Goal: Information Seeking & Learning: Learn about a topic

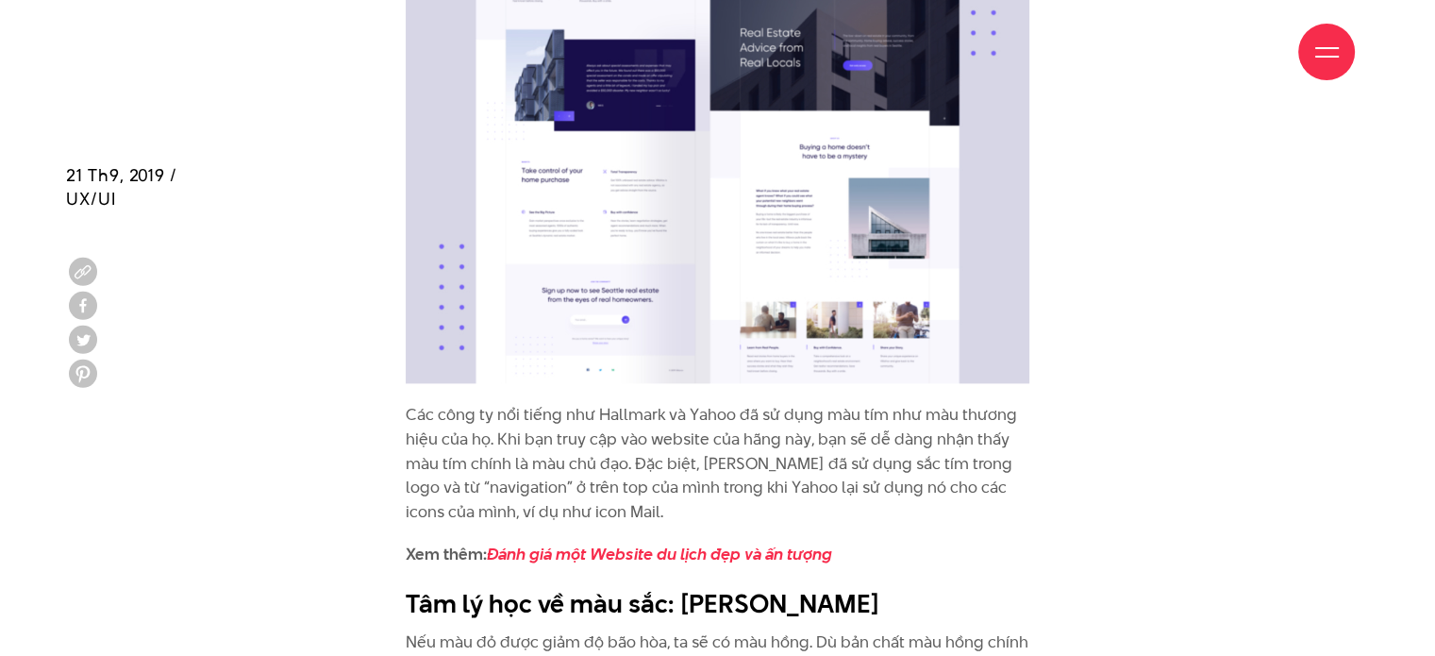
scroll to position [7347, 0]
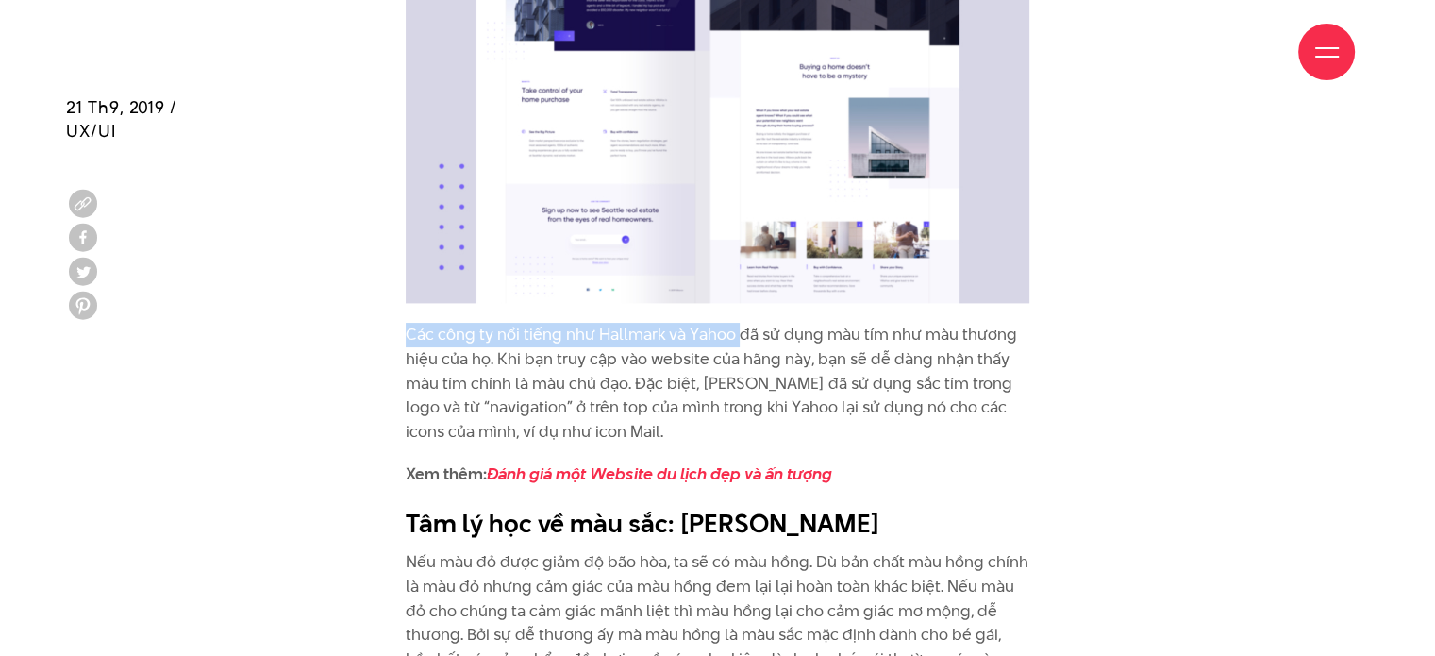
drag, startPoint x: 400, startPoint y: 295, endPoint x: 739, endPoint y: 282, distance: 339.1
click at [739, 282] on div "Màu vàng là màu tiêu chuẩn cho các giấy note ghi chú và các lưu ý bởi màu sắc n…" at bounding box center [718, 122] width 652 height 4840
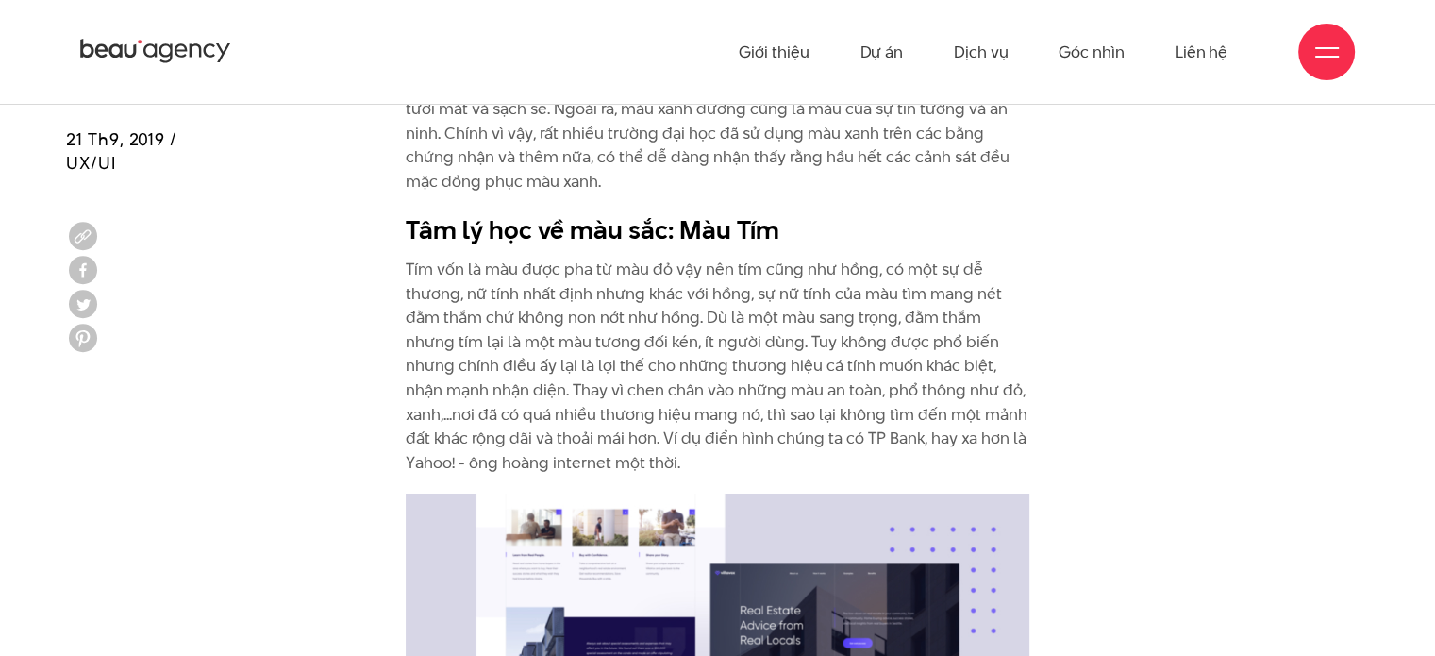
scroll to position [6686, 0]
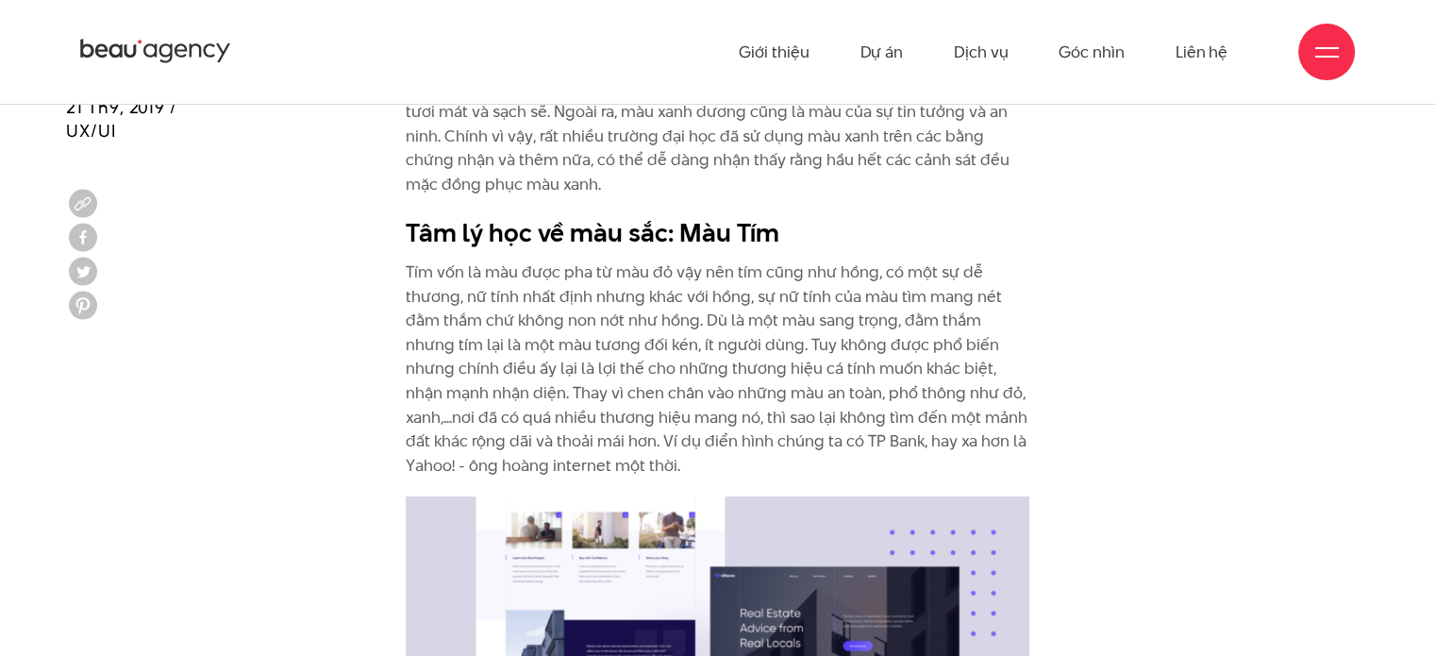
click at [604, 260] on p "Tím vốn là màu được pha từ màu đỏ vậy nên tím cũng như hồng, có một sự dễ thươn…" at bounding box center [718, 368] width 624 height 217
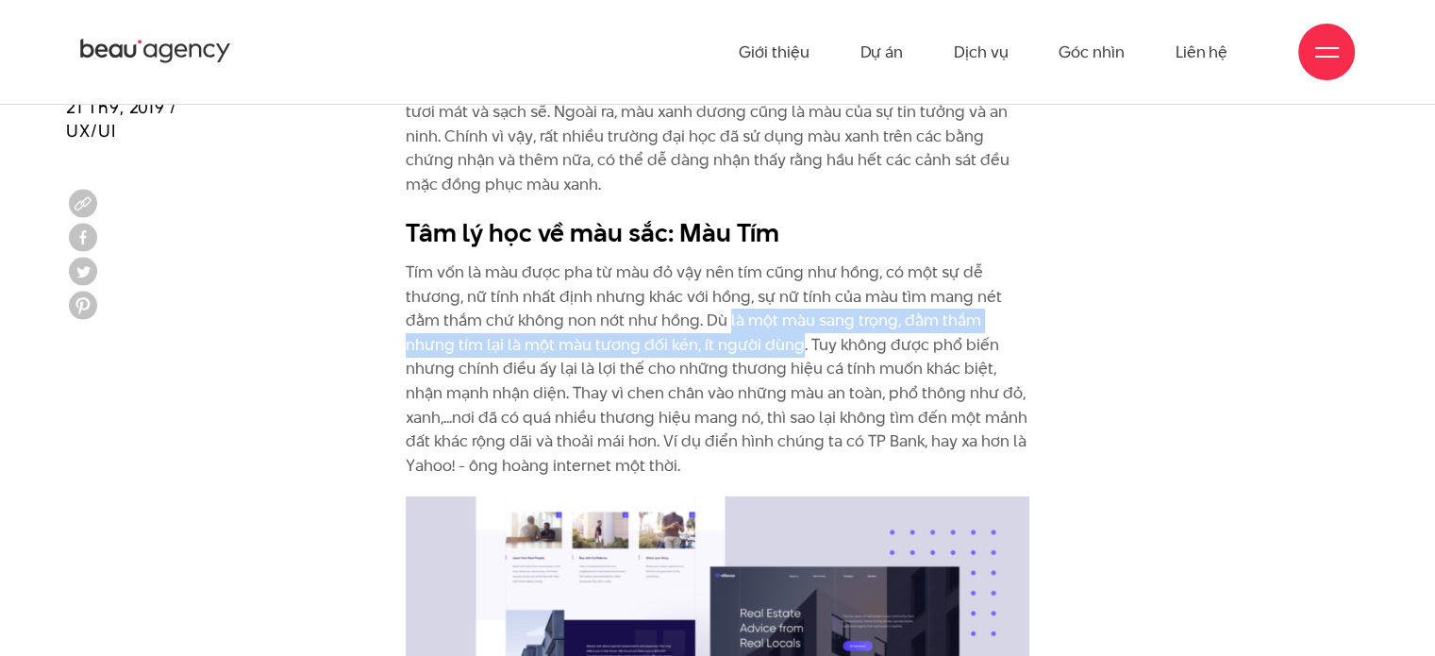
drag, startPoint x: 728, startPoint y: 271, endPoint x: 797, endPoint y: 300, distance: 75.7
click at [797, 300] on p "Tím vốn là màu được pha từ màu đỏ vậy nên tím cũng như hồng, có một sự dễ thươn…" at bounding box center [718, 368] width 624 height 217
copy p "là một màu sang trọng, đằm thắm nhưng tím lại là một màu tương đối kén, ít ngườ…"
click at [592, 288] on p "Tím vốn là màu được pha từ màu đỏ vậy nên tím cũng như hồng, có một sự dễ thươn…" at bounding box center [718, 368] width 624 height 217
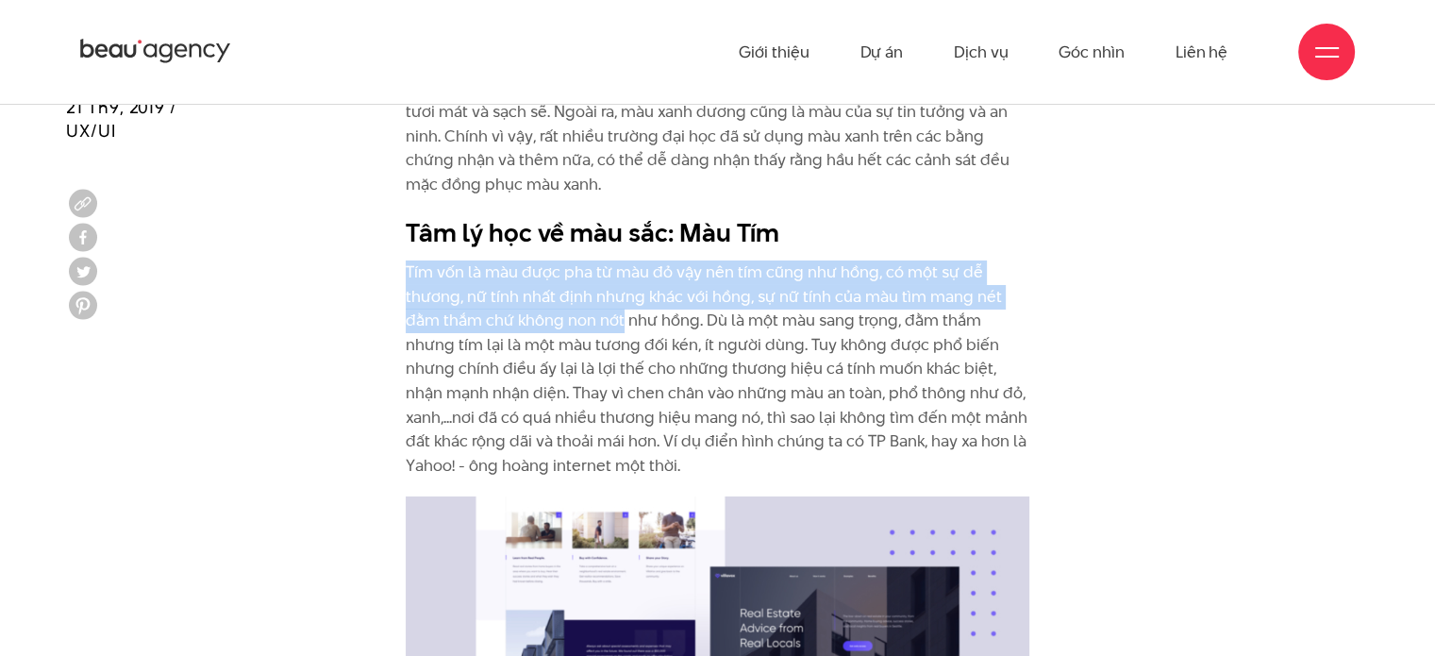
drag, startPoint x: 405, startPoint y: 222, endPoint x: 623, endPoint y: 272, distance: 223.7
click at [623, 272] on p "Tím vốn là màu được pha từ màu đỏ vậy nên tím cũng như hồng, có một sự dễ thươn…" at bounding box center [718, 368] width 624 height 217
copy p "Tím vốn là màu được pha từ màu đỏ vậy nên tím cũng như hồng, có một sự dễ thươn…"
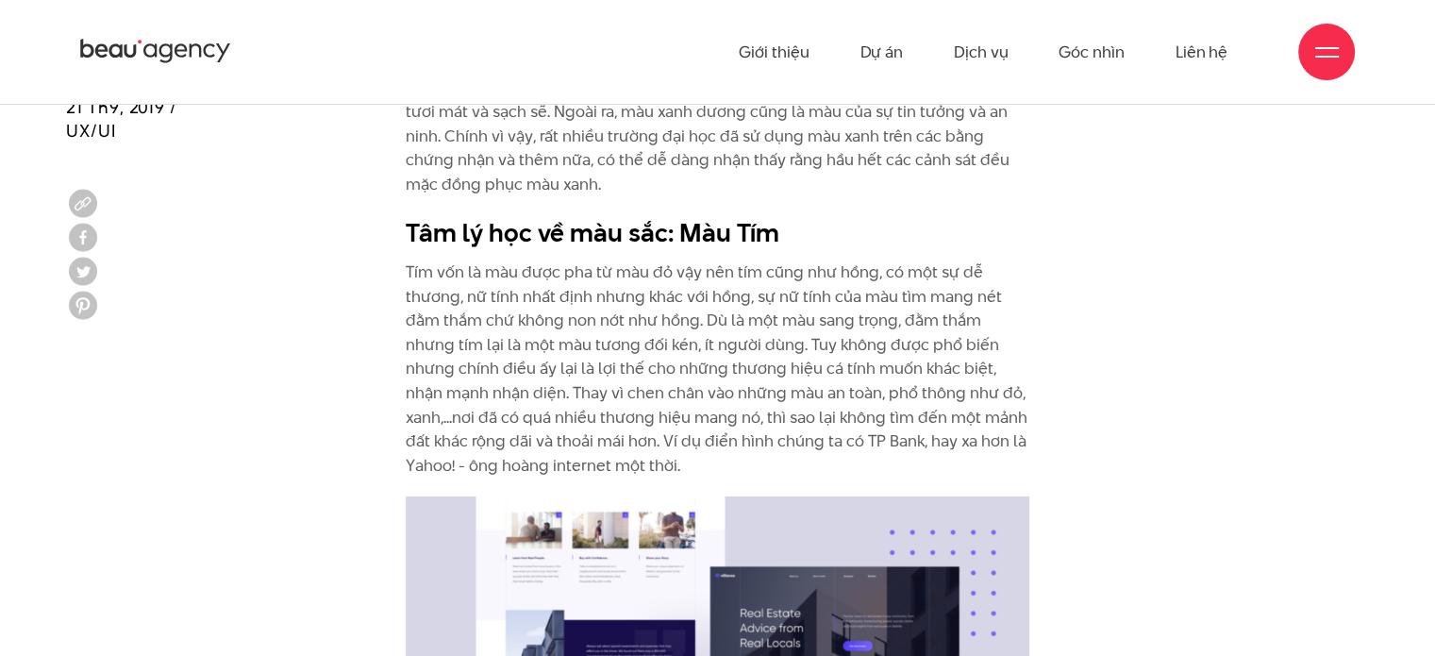
click at [792, 339] on p "Tím vốn là màu được pha từ màu đỏ vậy nên tím cũng như hồng, có một sự dễ thươn…" at bounding box center [718, 368] width 624 height 217
click at [572, 314] on p "Tím vốn là màu được pha từ màu đỏ vậy nên tím cũng như hồng, có một sự dễ thươn…" at bounding box center [718, 368] width 624 height 217
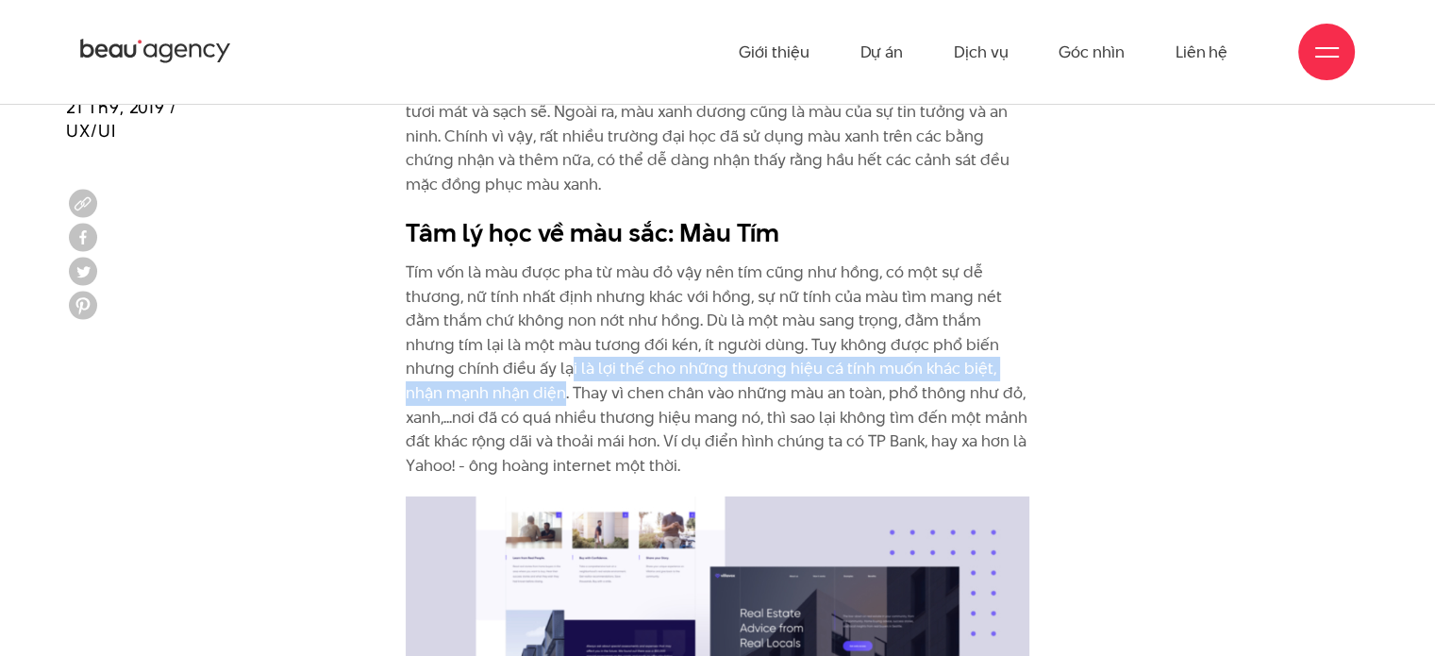
drag, startPoint x: 567, startPoint y: 324, endPoint x: 525, endPoint y: 348, distance: 49.0
click at [525, 348] on p "Tím vốn là màu được pha từ màu đỏ vậy nên tím cũng như hồng, có một sự dễ thươn…" at bounding box center [718, 368] width 624 height 217
copy p "i là lợi thế cho những thương hiệu cá tính muốn khác biệt, nhận mạnh nhận diện"
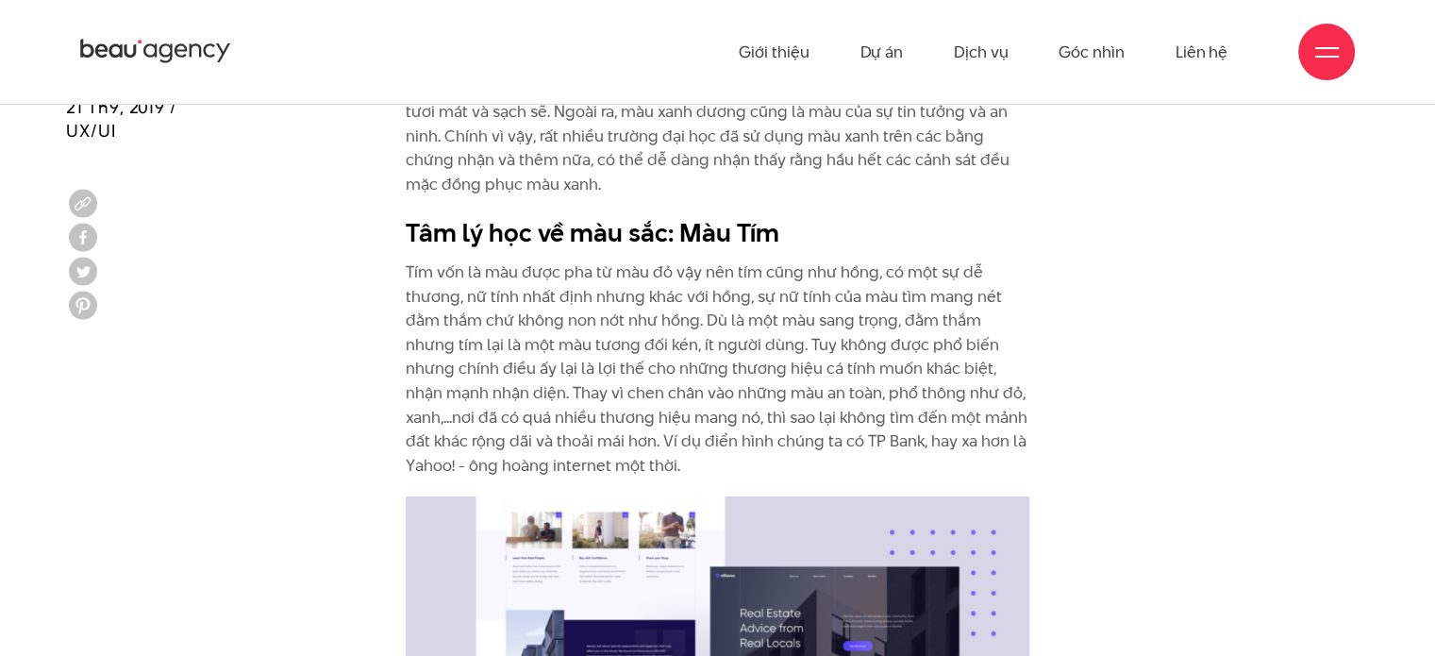
click at [570, 358] on p "Tím vốn là màu được pha từ màu đỏ vậy nên tím cũng như hồng, có một sự dễ thươn…" at bounding box center [718, 368] width 624 height 217
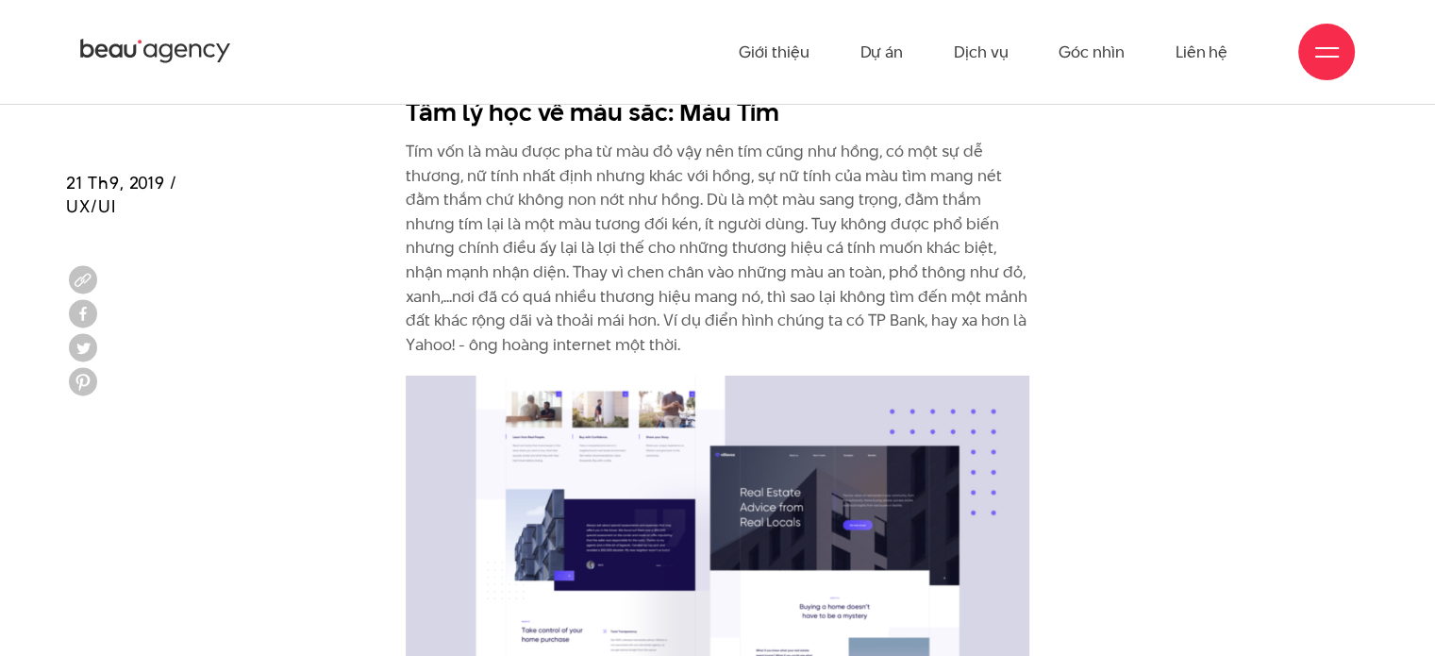
scroll to position [6781, 0]
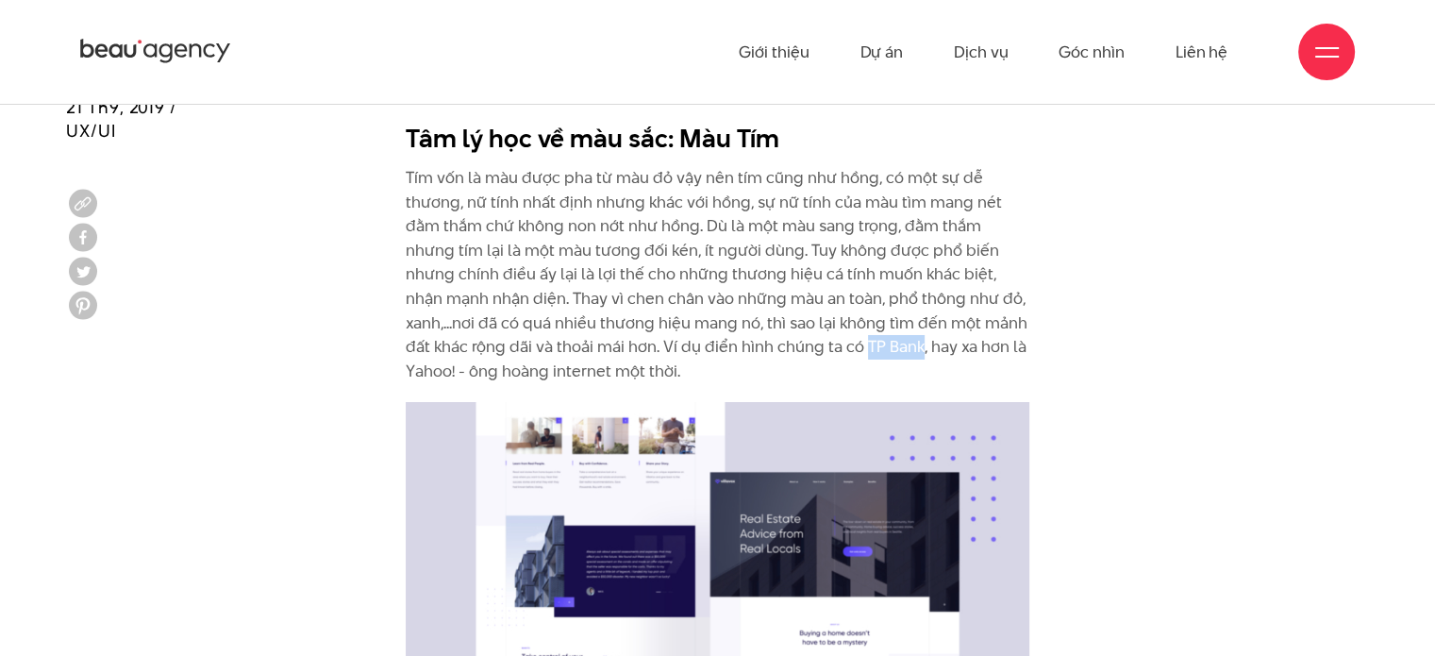
drag, startPoint x: 863, startPoint y: 286, endPoint x: 921, endPoint y: 299, distance: 60.0
click at [921, 299] on p "Tím vốn là màu được pha từ màu đỏ vậy nên tím cũng như hồng, có một sự dễ thươn…" at bounding box center [718, 274] width 624 height 217
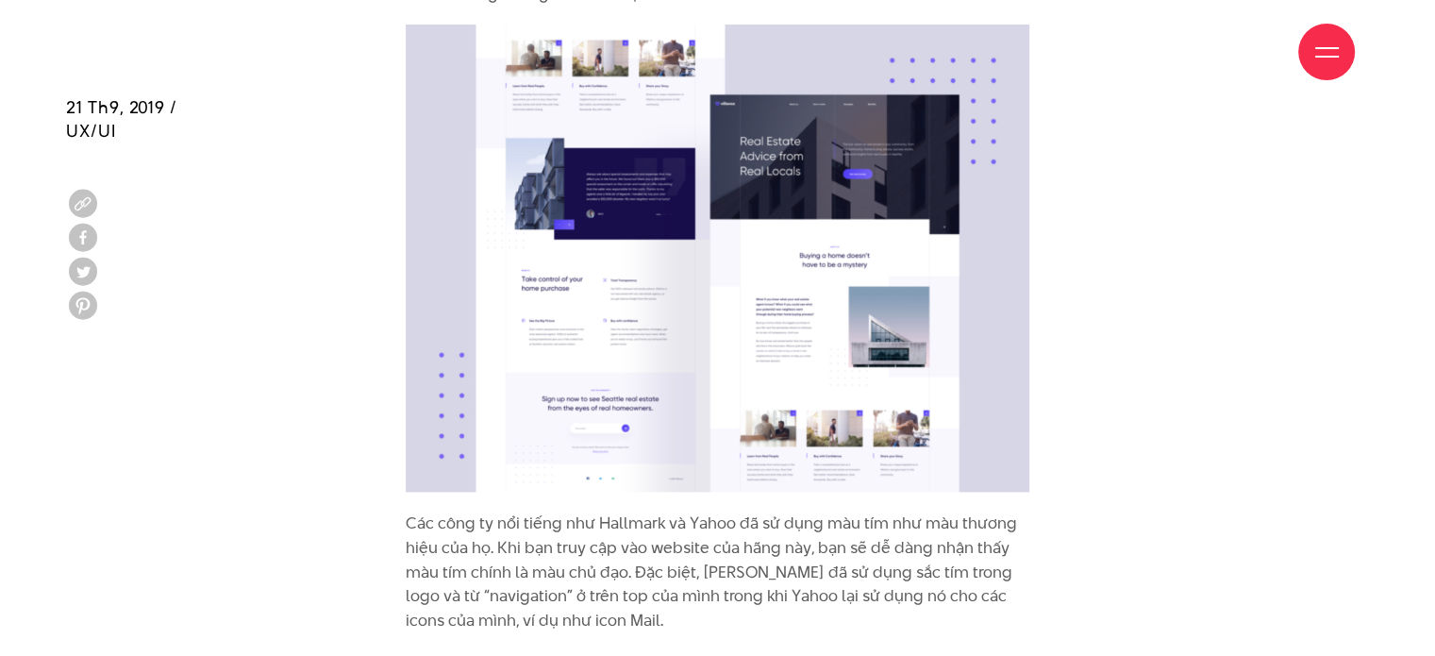
scroll to position [7253, 0]
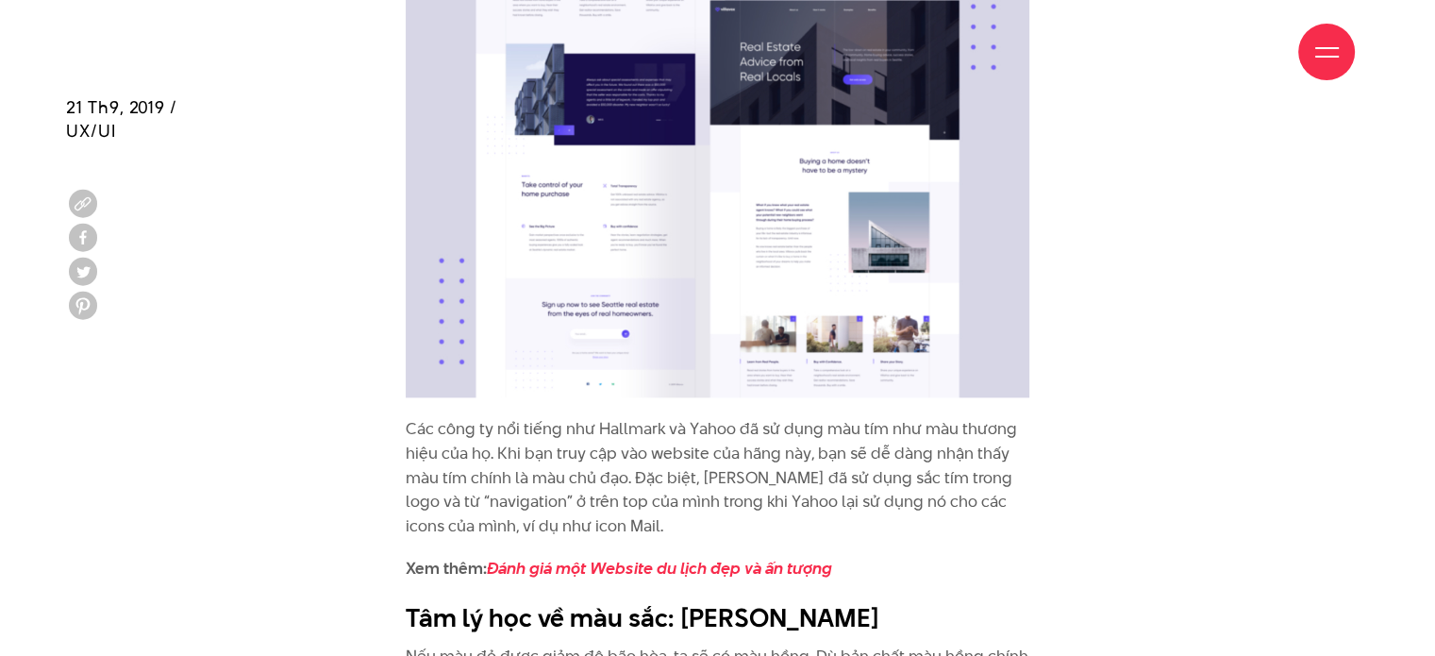
click at [552, 417] on p "Các công ty nổi tiếng như Hallmark và Yahoo đã sử dụng màu tím như màu thương h…" at bounding box center [718, 477] width 624 height 121
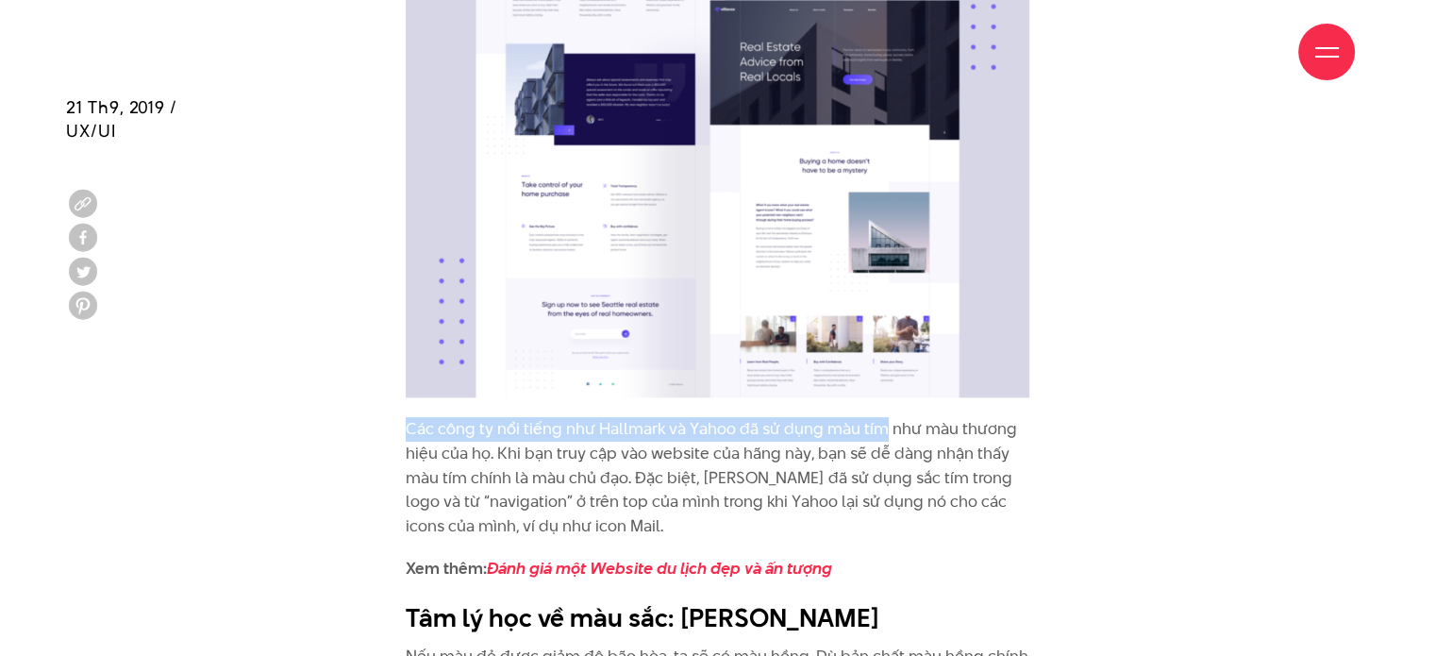
drag, startPoint x: 400, startPoint y: 381, endPoint x: 882, endPoint y: 388, distance: 482.3
click at [882, 388] on div "Màu vàng là màu tiêu chuẩn cho các giấy note ghi chú và các lưu ý bởi màu sắc n…" at bounding box center [718, 216] width 652 height 4840
copy p "Các công ty nổi tiếng như Hallmark và Yahoo đã sử dụng màu tím"
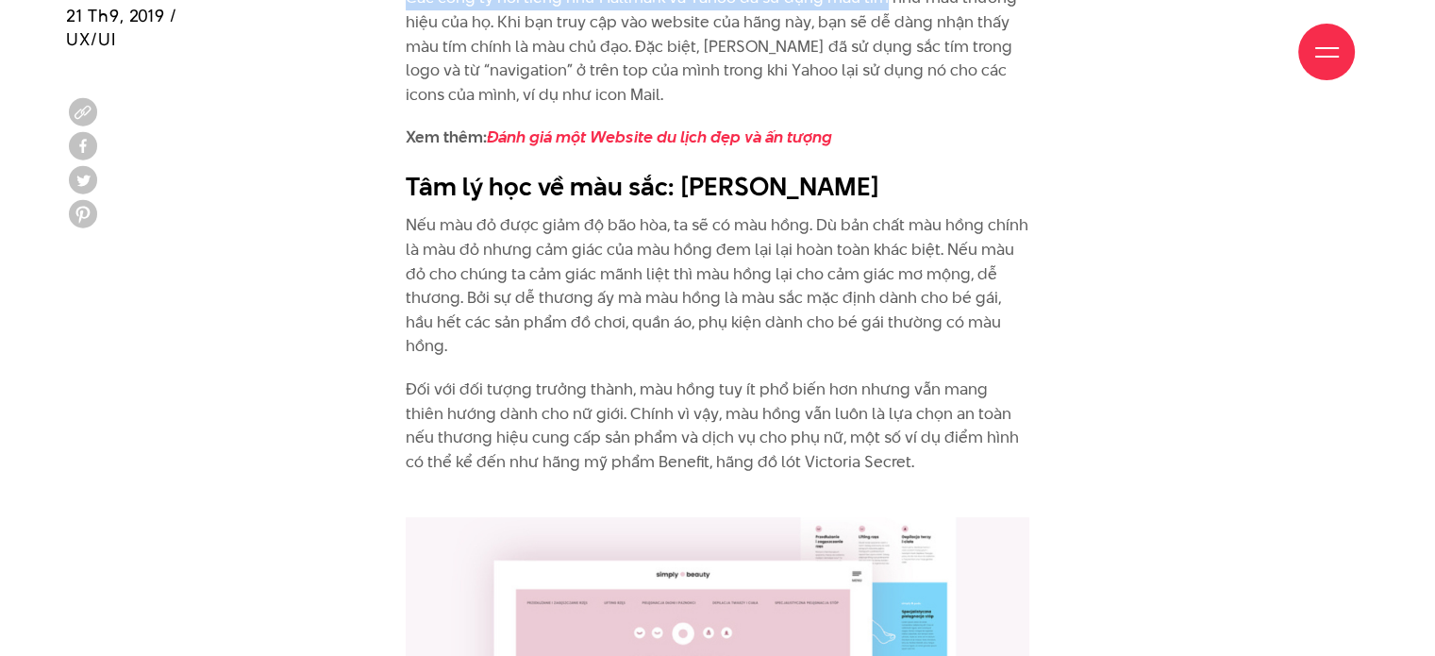
scroll to position [7724, 0]
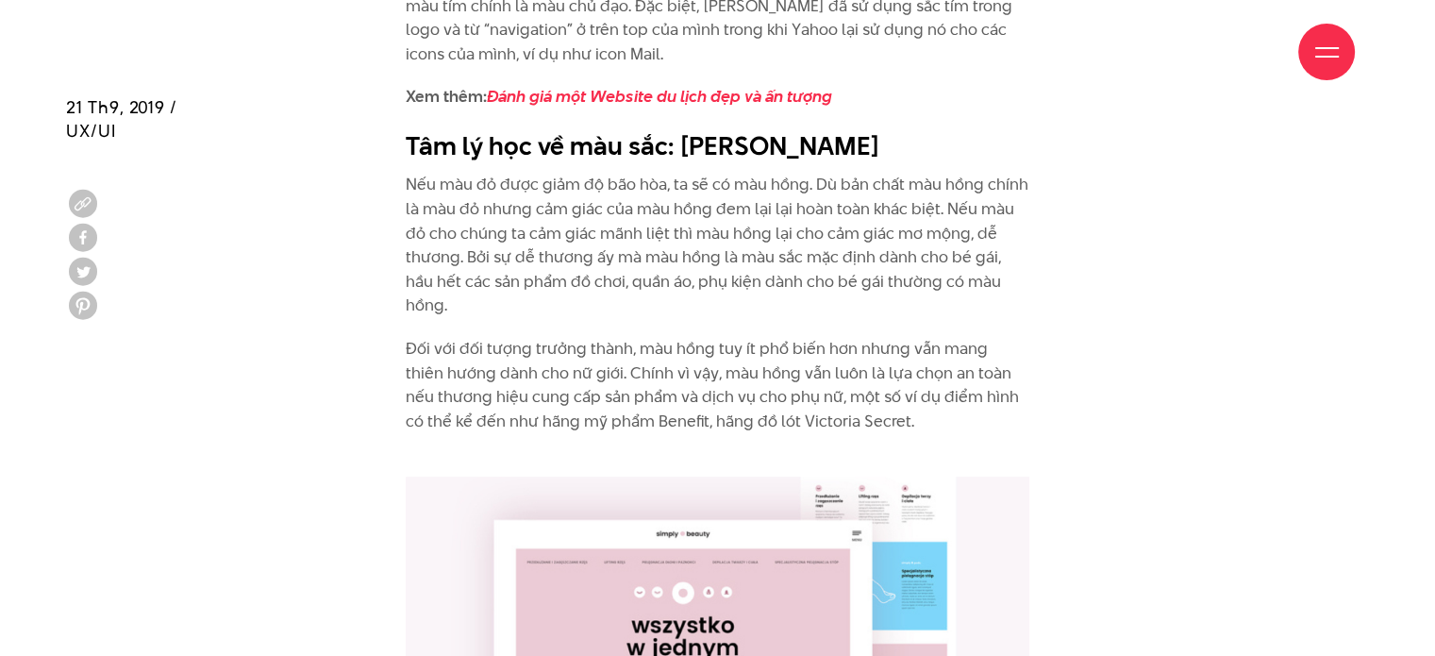
click at [650, 173] on p "Nếu màu đỏ được giảm độ bão hòa, ta sẽ có màu hồng. Dù bản chất màu hồng chính …" at bounding box center [718, 245] width 624 height 145
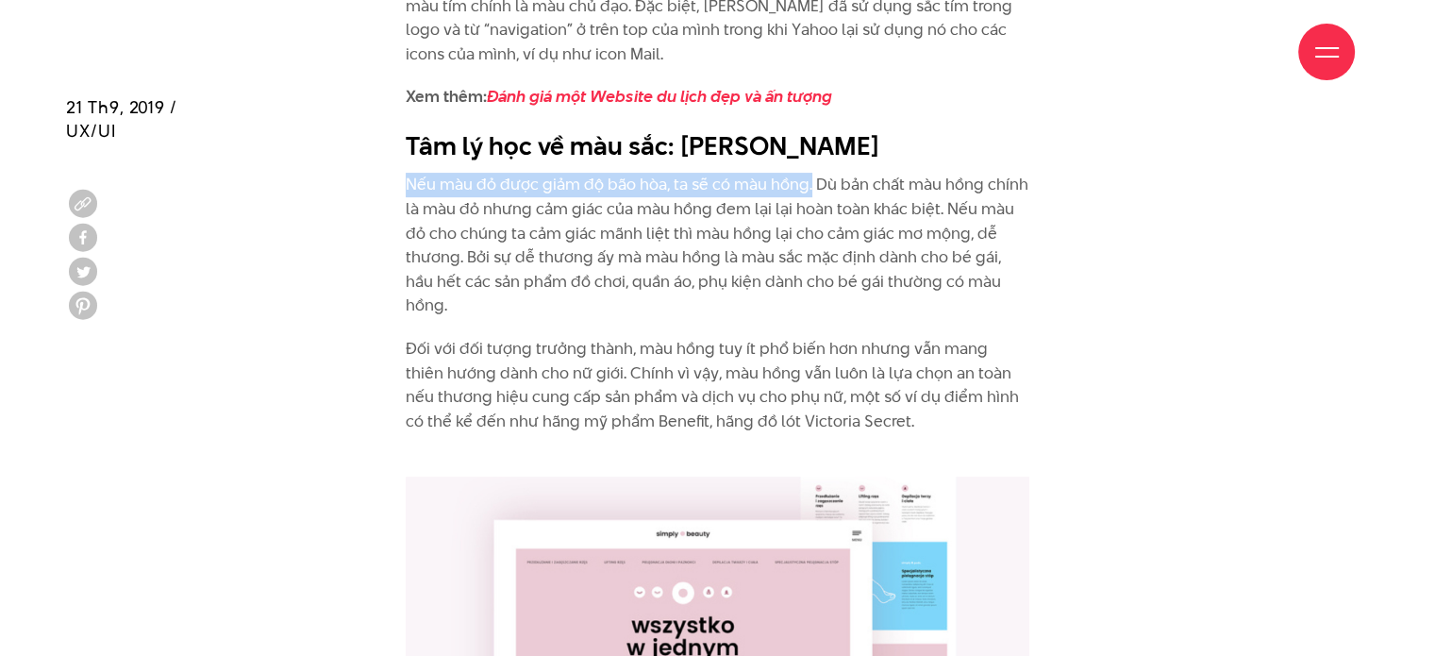
drag, startPoint x: 395, startPoint y: 137, endPoint x: 812, endPoint y: 132, distance: 416.2
copy p "Nếu màu đỏ được giảm độ bão hòa, ta sẽ có màu hồng."
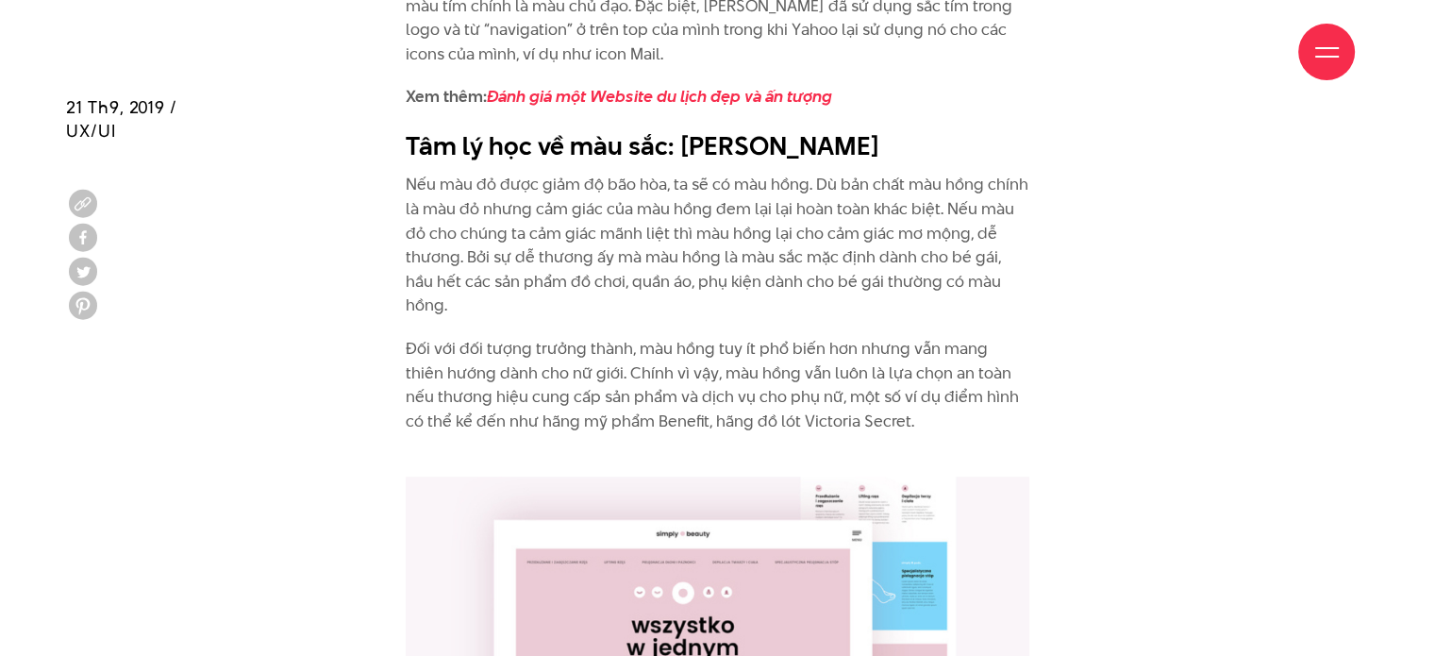
click at [808, 214] on p "Nếu màu đỏ được giảm độ bão hòa, ta sẽ có màu hồng. Dù bản chất màu hồng chính …" at bounding box center [718, 245] width 624 height 145
drag, startPoint x: 657, startPoint y: 207, endPoint x: 940, endPoint y: 207, distance: 283.1
click at [940, 207] on p "Nếu màu đỏ được giảm độ bão hòa, ta sẽ có màu hồng. Dù bản chất màu hồng chính …" at bounding box center [718, 245] width 624 height 145
click at [946, 203] on p "Nếu màu đỏ được giảm độ bão hòa, ta sẽ có màu hồng. Dù bản chất màu hồng chính …" at bounding box center [718, 245] width 624 height 145
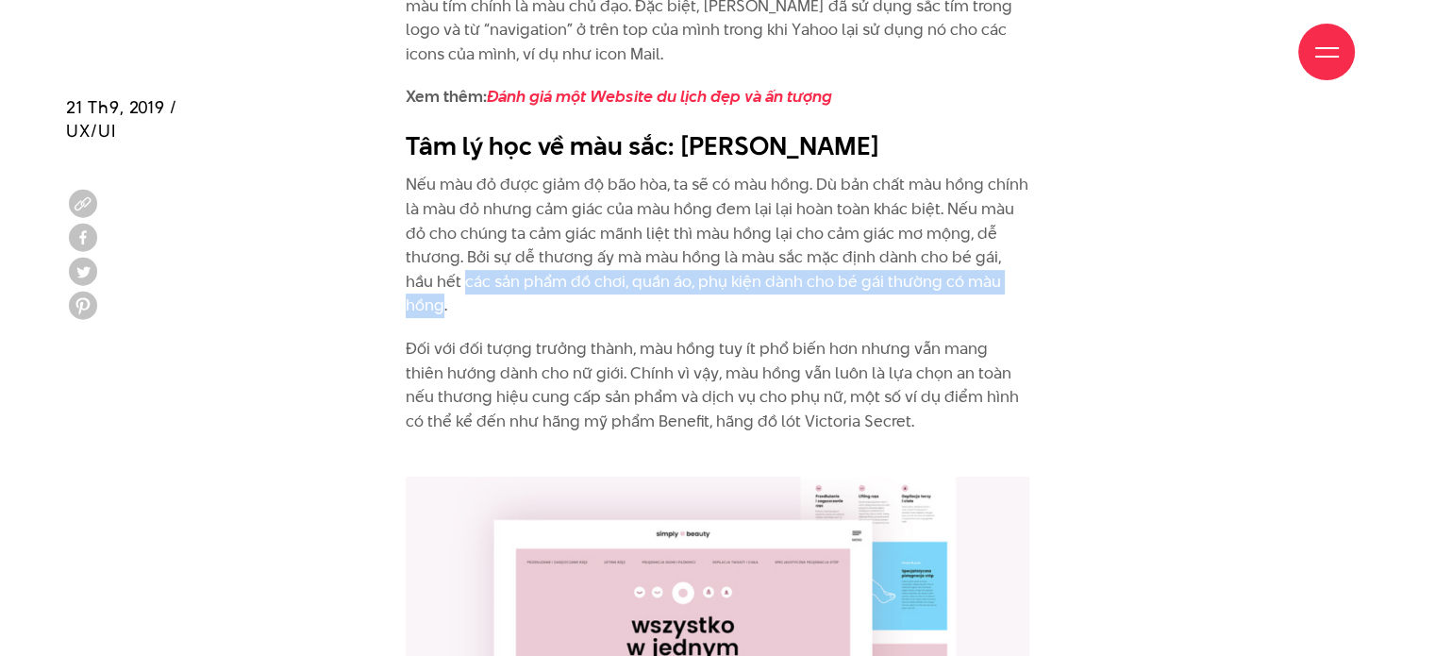
drag, startPoint x: 436, startPoint y: 237, endPoint x: 1006, endPoint y: 226, distance: 570.1
click at [1006, 226] on p "Nếu màu đỏ được giảm độ bão hòa, ta sẽ có màu hồng. Dù bản chất màu hồng chính …" at bounding box center [718, 245] width 624 height 145
copy p "các sản phẩm đồ chơi, quần áo, phụ kiện dành cho bé gái thường có màu hồng"
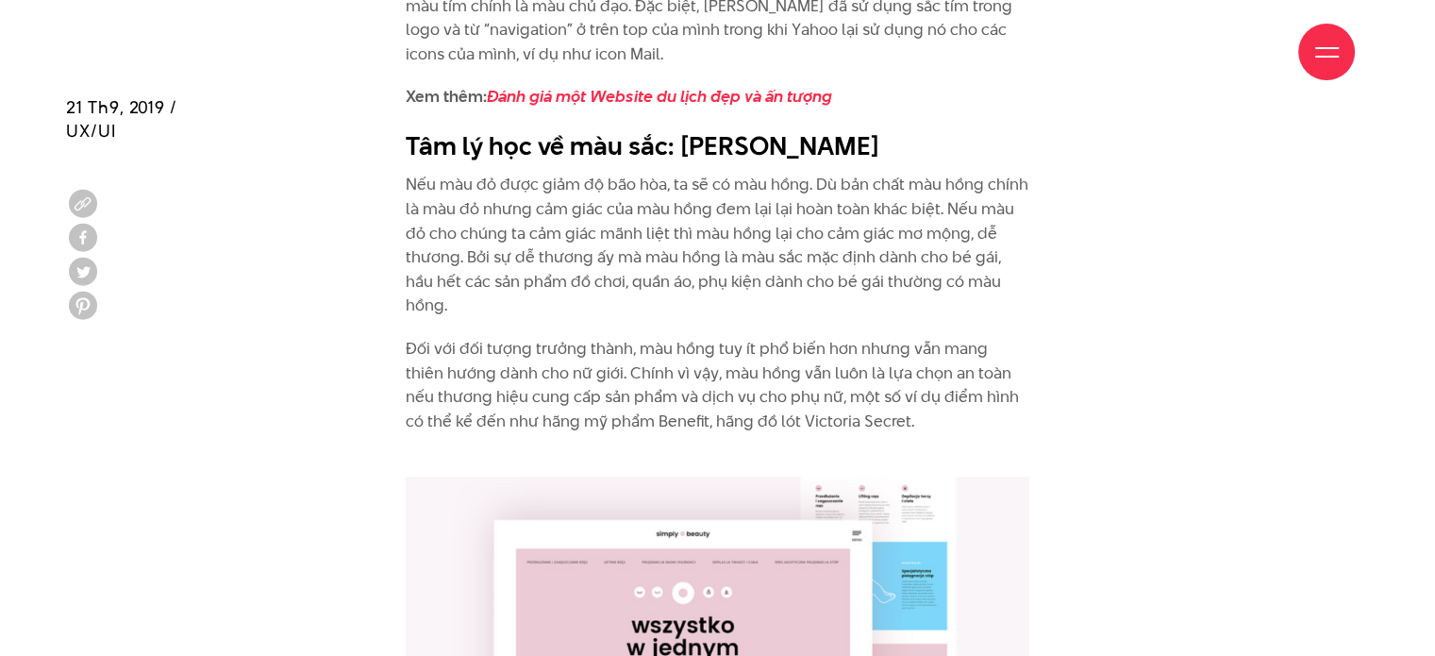
click at [604, 337] on p "Đối với đối tượng trưởng thành, màu hồng tuy ít phổ biến hơn nhưng vẫn mang thi…" at bounding box center [718, 397] width 624 height 121
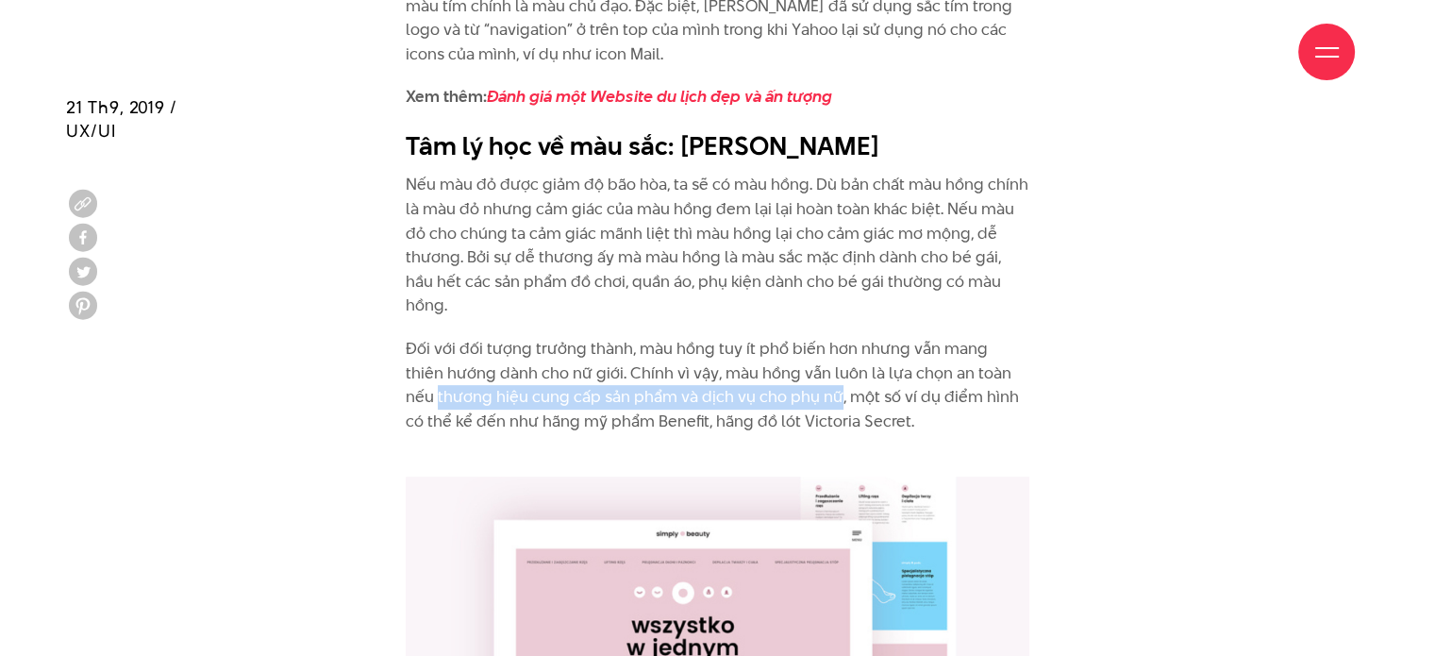
drag, startPoint x: 406, startPoint y: 327, endPoint x: 807, endPoint y: 327, distance: 401.1
click at [807, 337] on p "Đối với đối tượng trưởng thành, màu hồng tuy ít phổ biến hơn nhưng vẫn mang thi…" at bounding box center [718, 397] width 624 height 121
copy p "thương hiệu cung cấp sản phẩm và dịch vụ cho phụ nữ"
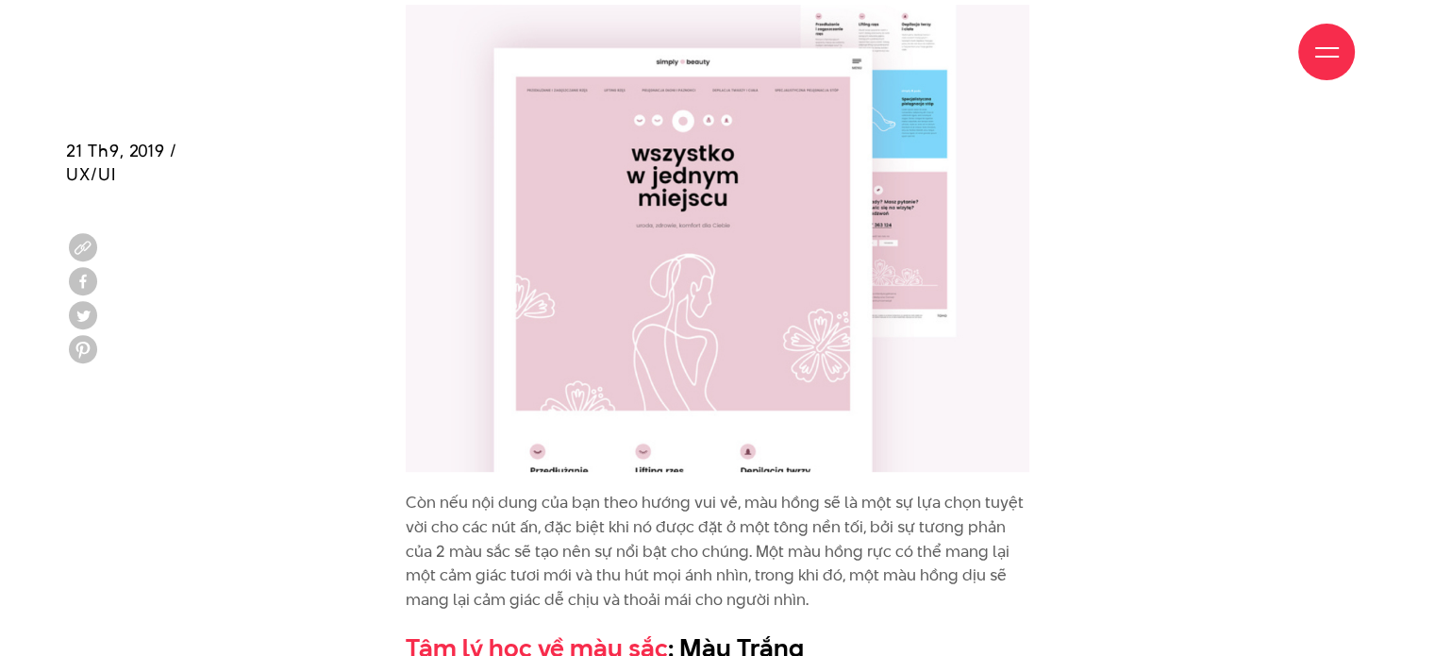
scroll to position [8385, 0]
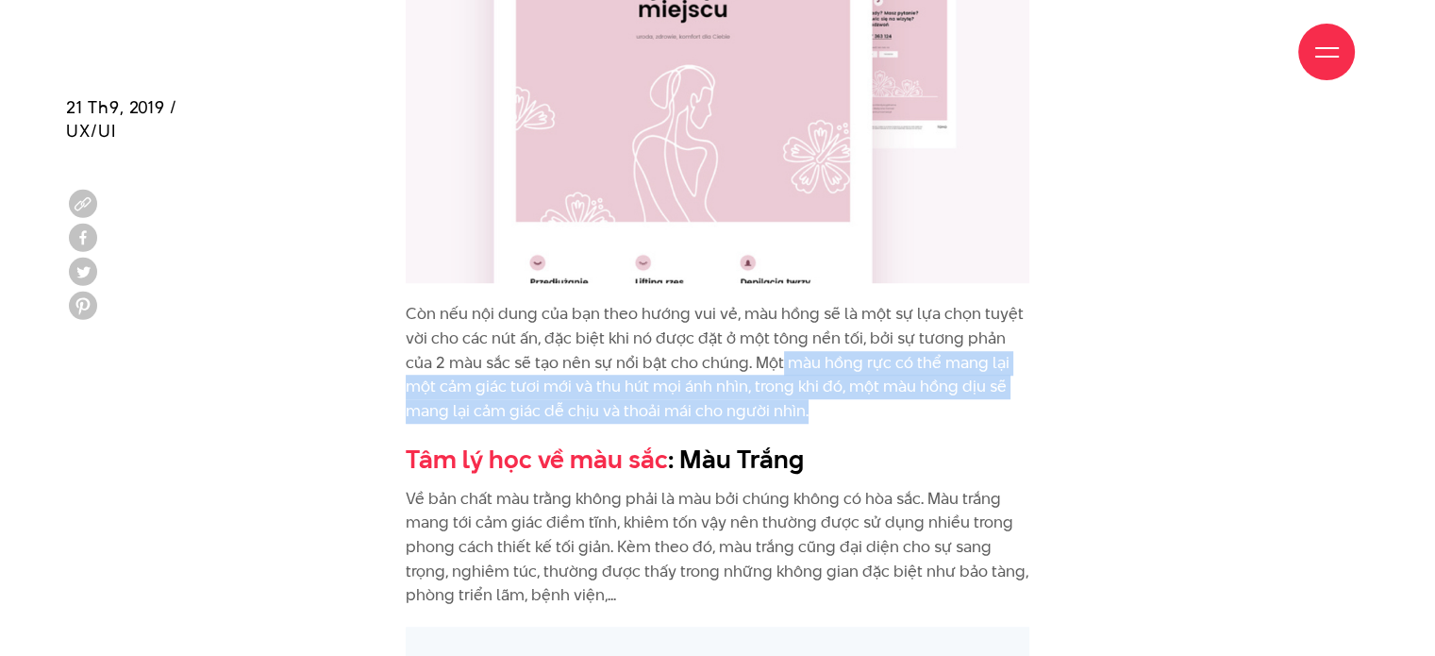
drag, startPoint x: 751, startPoint y: 292, endPoint x: 760, endPoint y: 334, distance: 43.3
click at [760, 334] on p "Còn nếu nội dung của bạn theo hướng vui vẻ, màu hồng sẽ là một sự lựa chọn tuyệ…" at bounding box center [718, 362] width 624 height 121
copy p "màu hồng rực có thể mang lại một cảm giác tươi mới và thu hút mọi ánh nhìn, tro…"
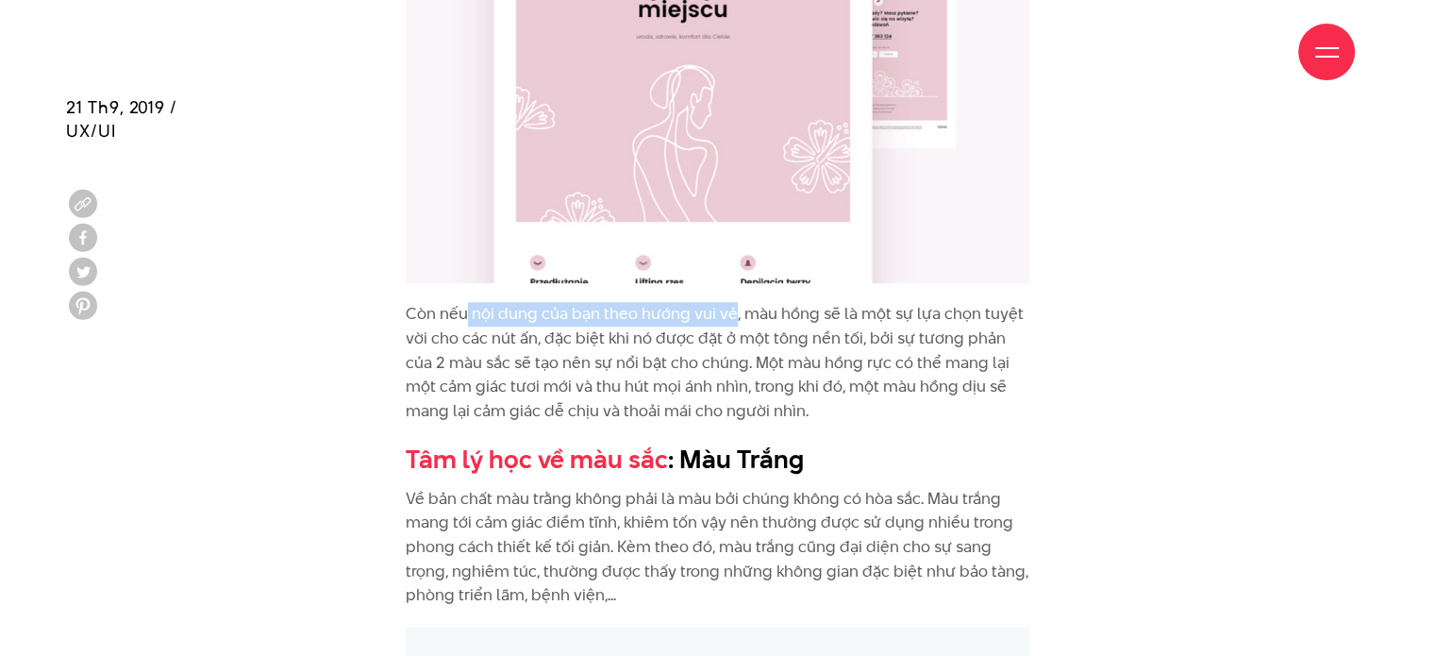
drag, startPoint x: 468, startPoint y: 244, endPoint x: 730, endPoint y: 241, distance: 262.4
click at [730, 302] on p "Còn nếu nội dung của bạn theo hướng vui vẻ, màu hồng sẽ là một sự lựa chọn tuyệ…" at bounding box center [718, 362] width 624 height 121
copy p "nội dung của bạn theo hướng vui vẻ"
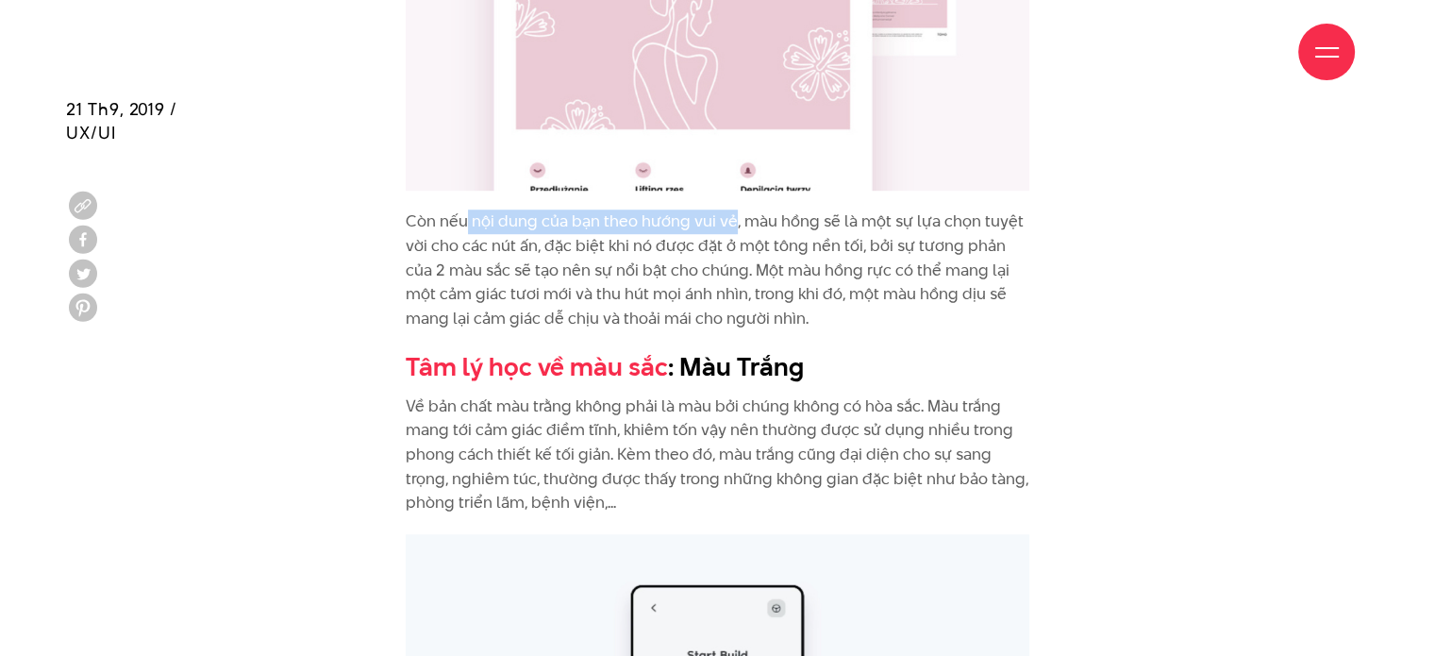
scroll to position [8479, 0]
click at [472, 393] on p "Về bản chất màu trằng không phải là màu bởi chúng không có hòa sắc. Màu trắng m…" at bounding box center [718, 453] width 624 height 121
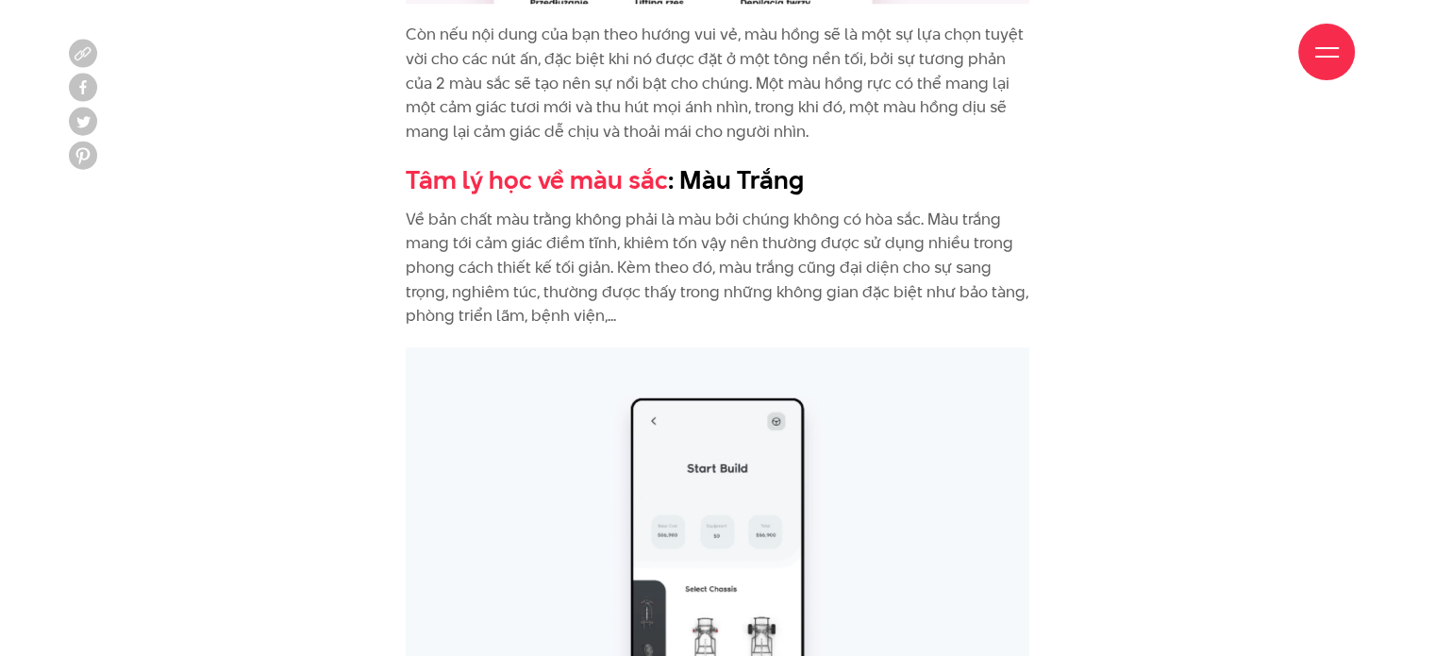
scroll to position [8668, 0]
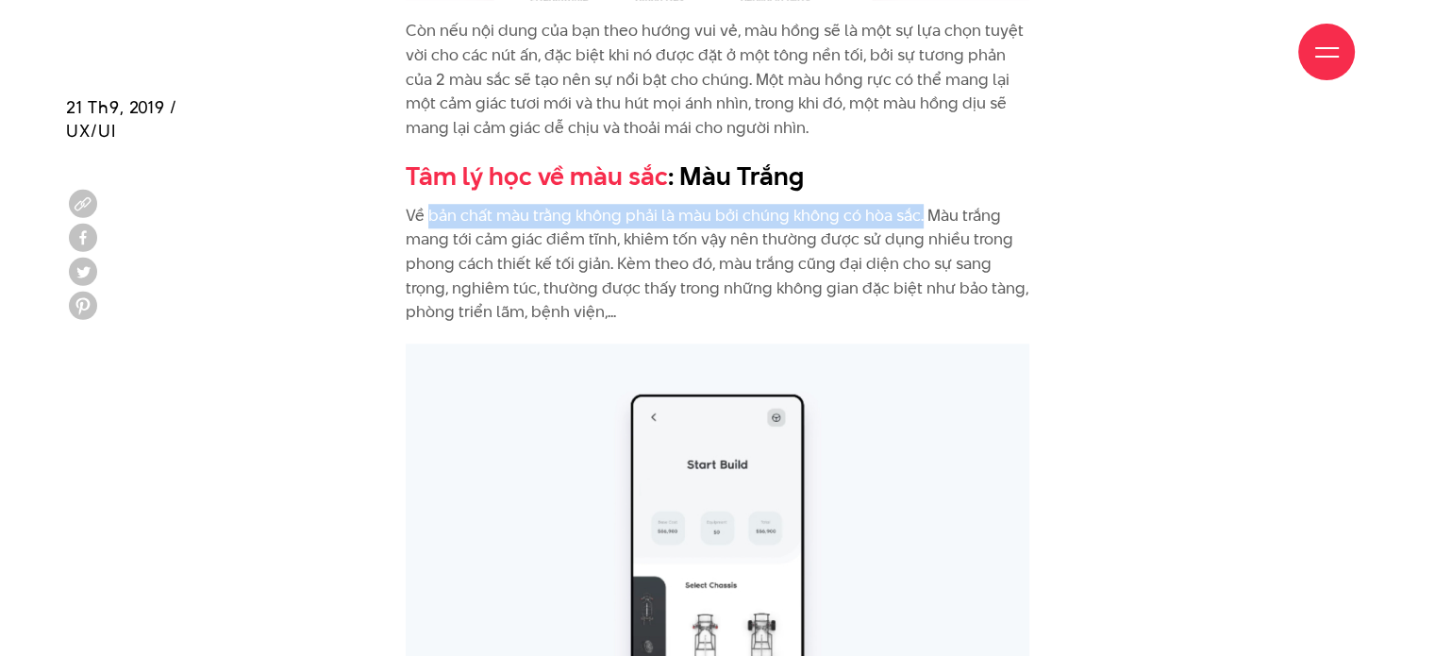
drag, startPoint x: 427, startPoint y: 139, endPoint x: 923, endPoint y: 139, distance: 496.4
click at [923, 204] on p "Về bản chất màu trằng không phải là màu bởi chúng không có hòa sắc. Màu trắng m…" at bounding box center [718, 264] width 624 height 121
copy p "bản chất màu trằng không phải là màu bởi chúng không có hòa sắc."
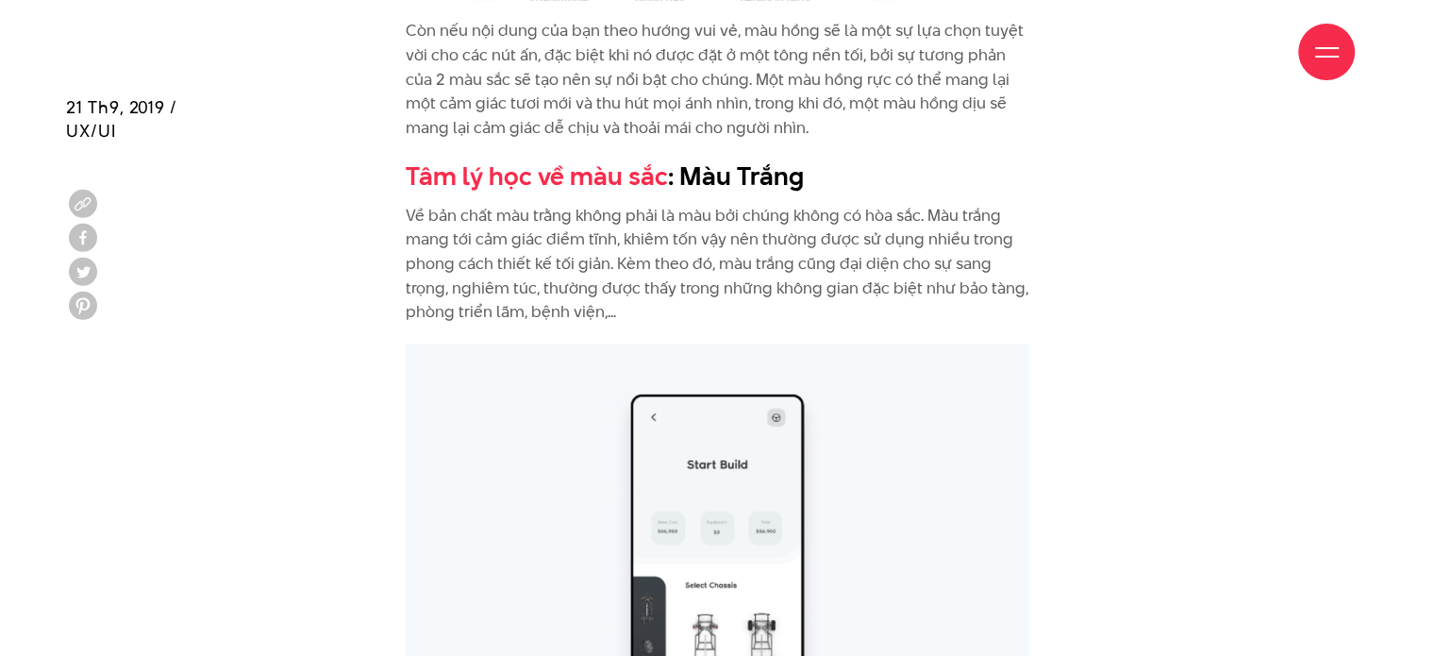
click at [857, 204] on p "Về bản chất màu trằng không phải là màu bởi chúng không có hòa sắc. Màu trắng m…" at bounding box center [718, 264] width 624 height 121
drag, startPoint x: 932, startPoint y: 135, endPoint x: 691, endPoint y: 168, distance: 243.8
click at [691, 204] on p "Về bản chất màu trằng không phải là màu bởi chúng không có hòa sắc. Màu trắng m…" at bounding box center [718, 264] width 624 height 121
click at [721, 228] on p "Về bản chất màu trằng không phải là màu bởi chúng không có hòa sắc. Màu trắng m…" at bounding box center [718, 264] width 624 height 121
drag, startPoint x: 834, startPoint y: 191, endPoint x: 536, endPoint y: 214, distance: 299.1
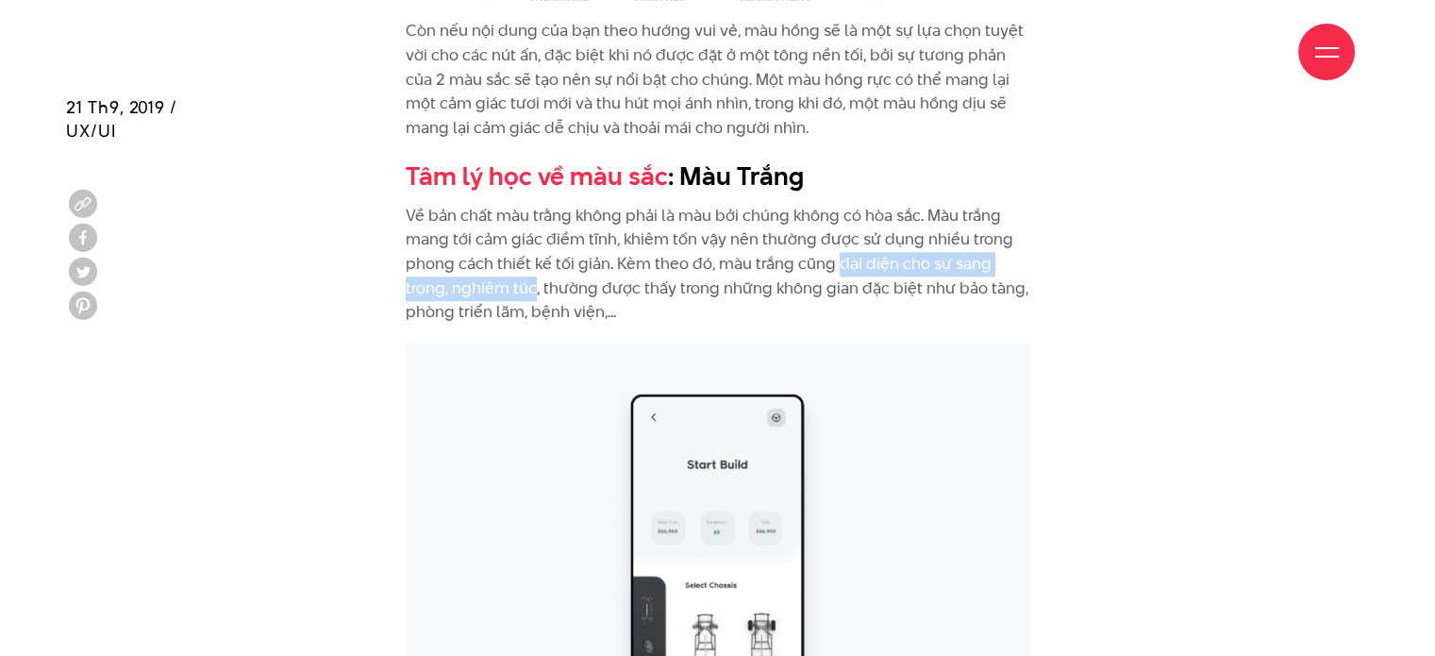
click at [536, 214] on p "Về bản chất màu trằng không phải là màu bởi chúng không có hòa sắc. Màu trắng m…" at bounding box center [718, 264] width 624 height 121
click at [717, 204] on p "Về bản chất màu trằng không phải là màu bởi chúng không có hòa sắc. Màu trắng m…" at bounding box center [718, 264] width 624 height 121
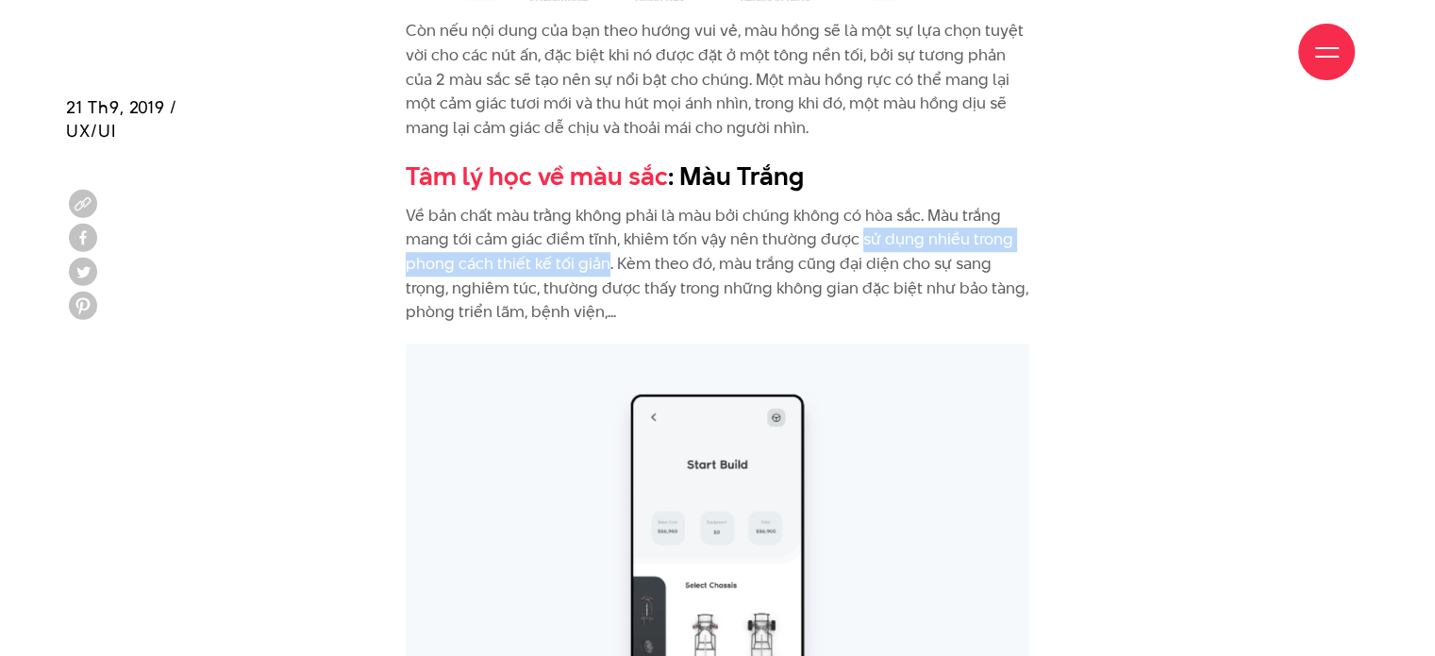
drag, startPoint x: 857, startPoint y: 169, endPoint x: 602, endPoint y: 199, distance: 256.6
click at [602, 204] on p "Về bản chất màu trằng không phải là màu bởi chúng không có hòa sắc. Màu trắng m…" at bounding box center [718, 264] width 624 height 121
click at [774, 225] on p "Về bản chất màu trằng không phải là màu bởi chúng không có hòa sắc. Màu trắng m…" at bounding box center [718, 264] width 624 height 121
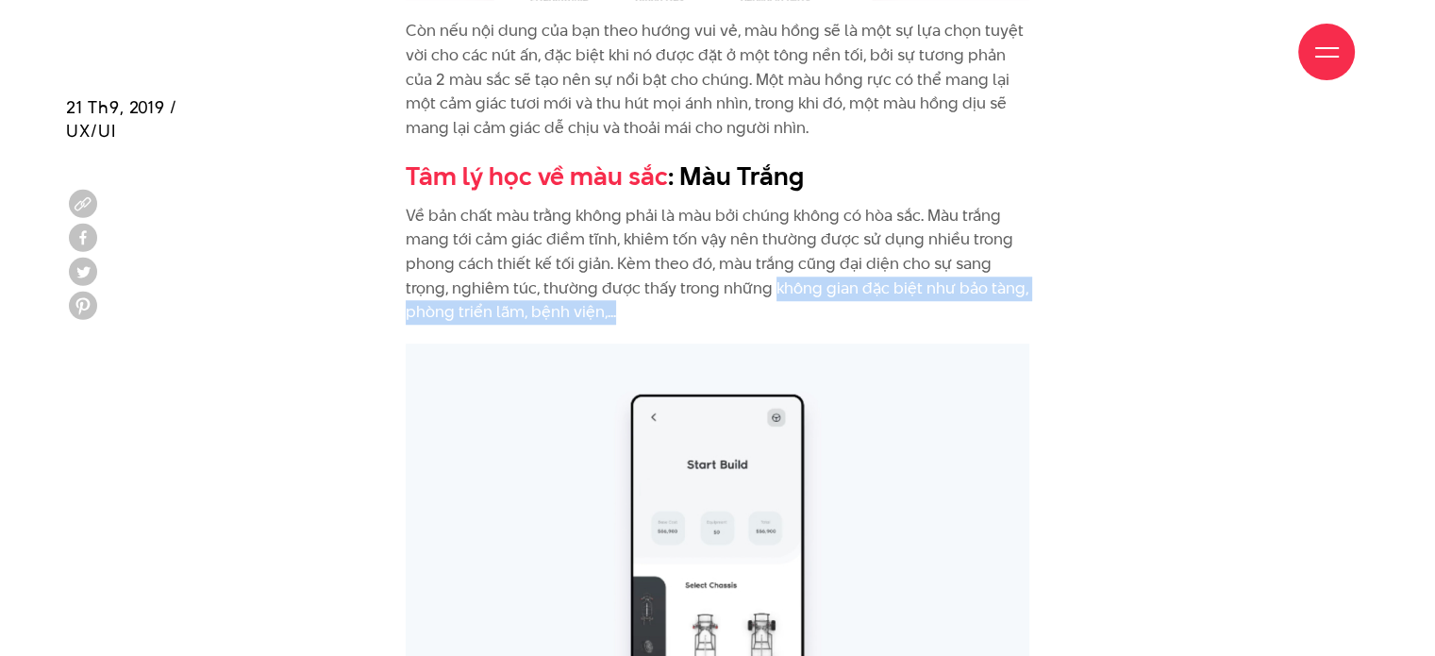
drag, startPoint x: 774, startPoint y: 222, endPoint x: 812, endPoint y: 246, distance: 45.0
click at [812, 246] on p "Về bản chất màu trằng không phải là màu bởi chúng không có hòa sắc. Màu trắng m…" at bounding box center [718, 264] width 624 height 121
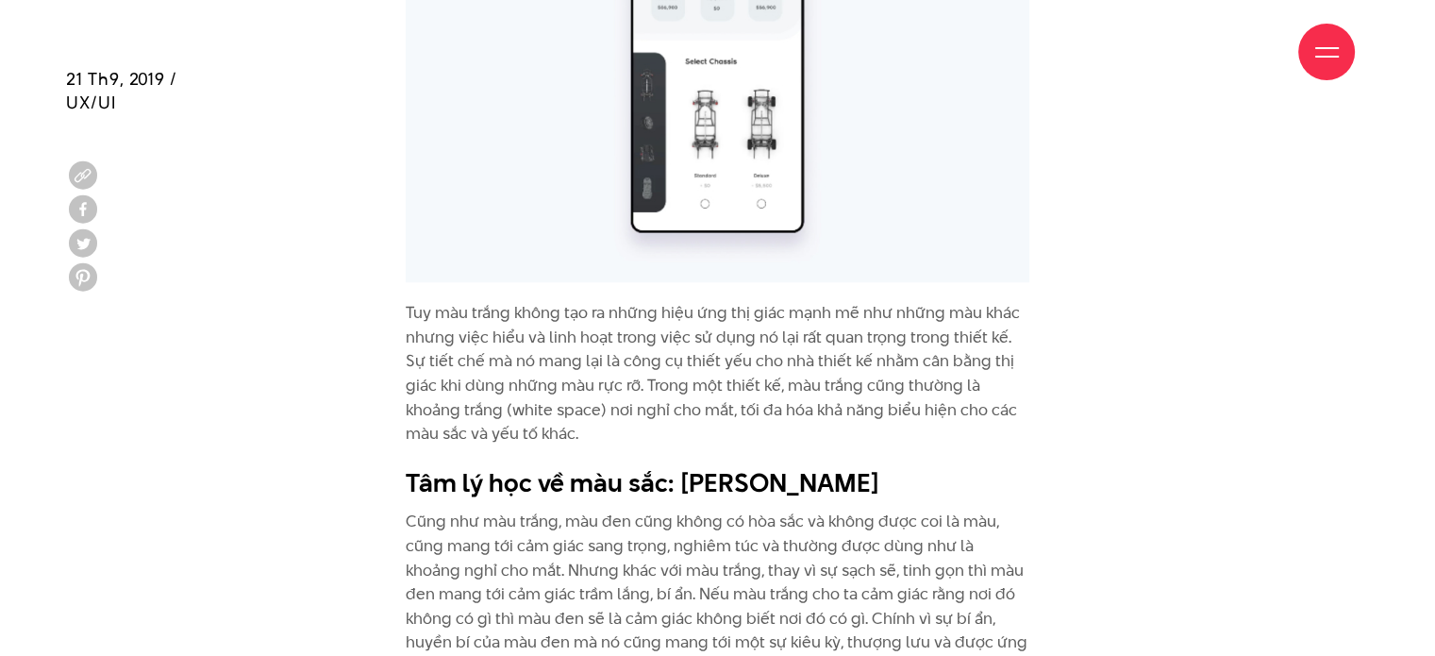
scroll to position [9234, 0]
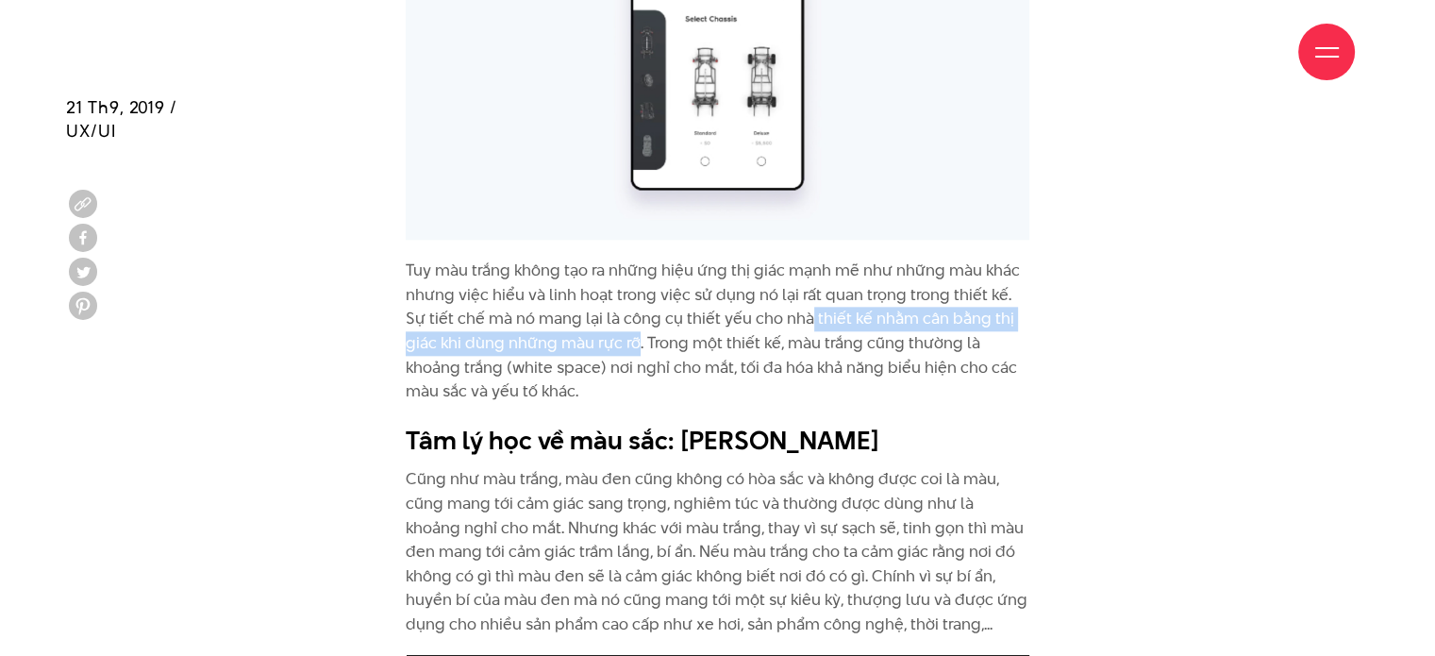
drag, startPoint x: 787, startPoint y: 246, endPoint x: 604, endPoint y: 278, distance: 185.9
click at [604, 278] on p "Tuy màu trắng không tạo ra những hiệu ứng thị giác mạnh mẽ như những màu khác n…" at bounding box center [718, 331] width 624 height 145
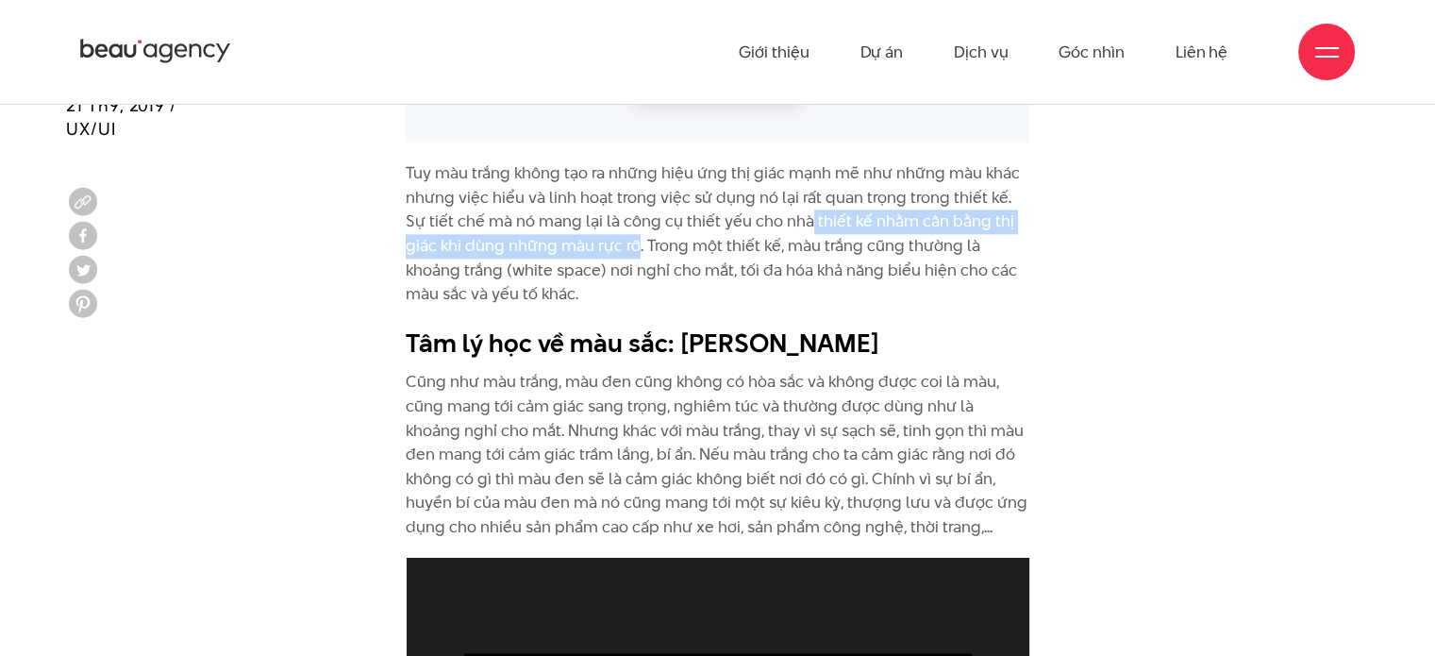
scroll to position [9329, 0]
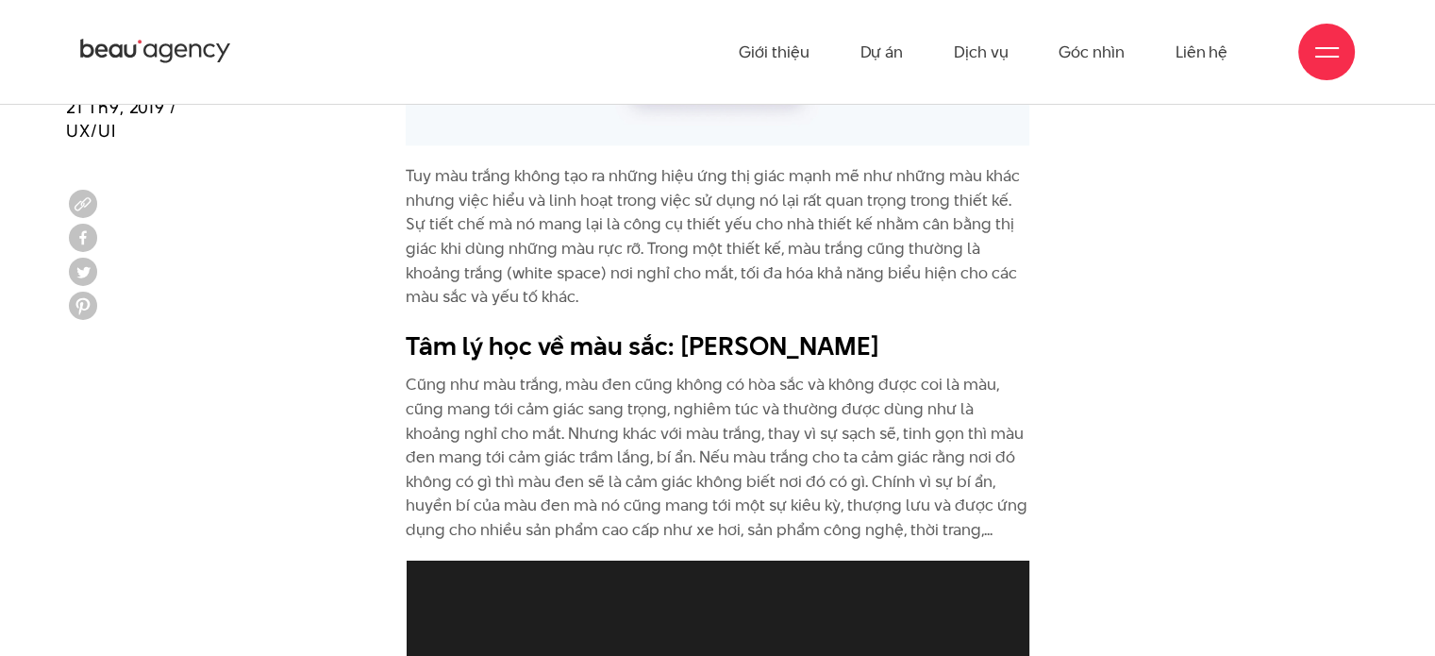
click at [672, 373] on p "Cũng như màu trắng, màu đen cũng không có hòa sắc và không được coi là màu, cũn…" at bounding box center [718, 457] width 624 height 169
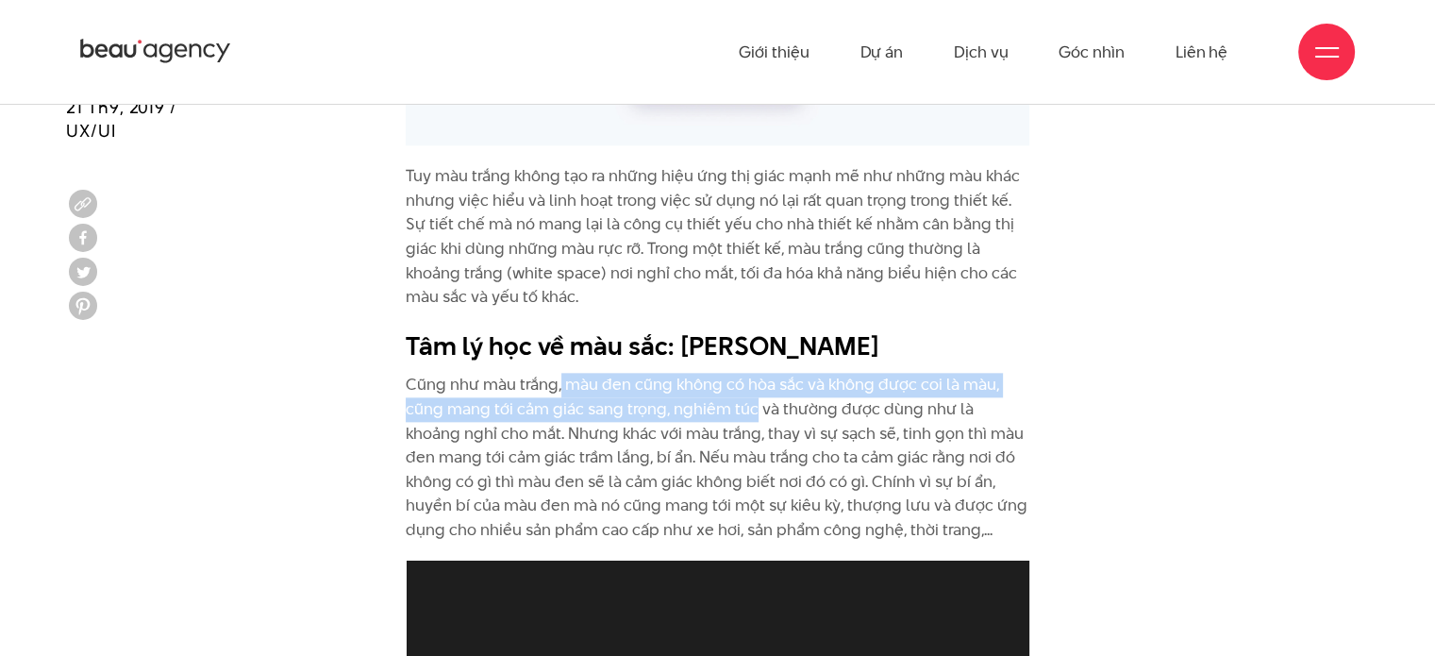
drag, startPoint x: 561, startPoint y: 312, endPoint x: 751, endPoint y: 339, distance: 192.5
click at [751, 373] on p "Cũng như màu trắng, màu đen cũng không có hòa sắc và không được coi là màu, cũn…" at bounding box center [718, 457] width 624 height 169
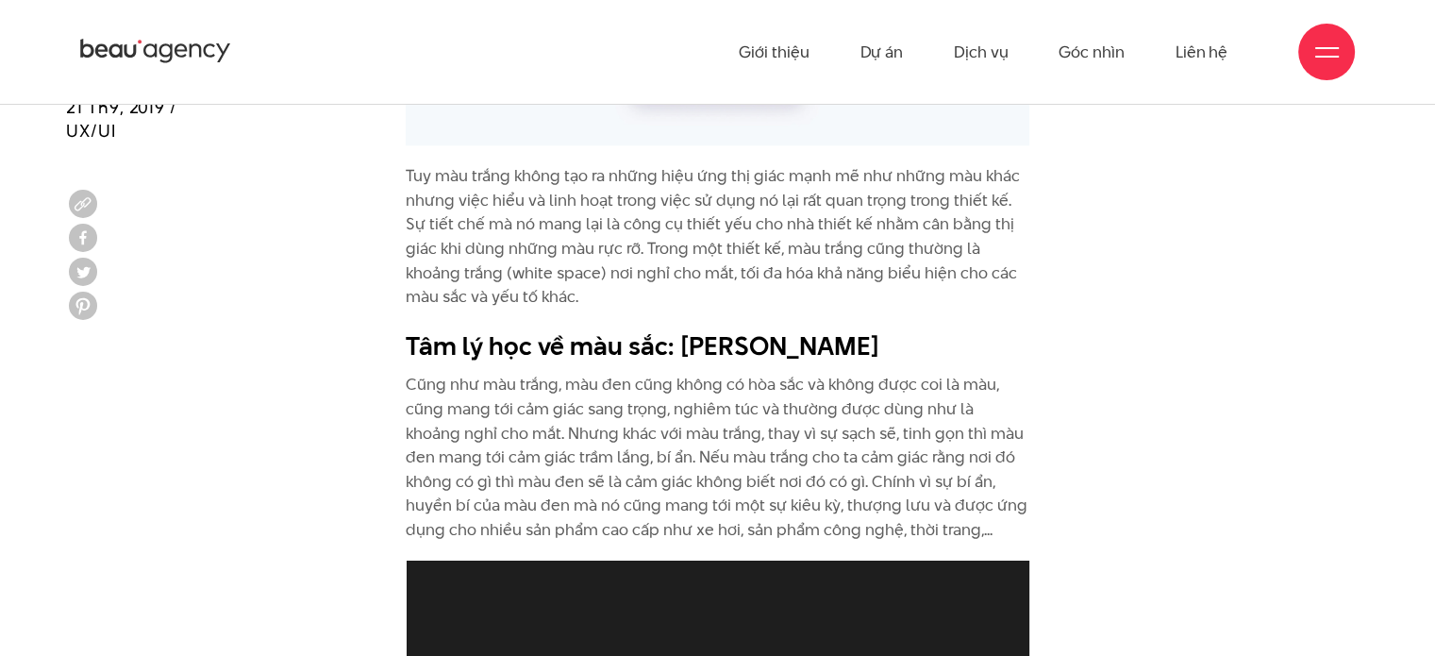
click at [629, 386] on p "Cũng như màu trắng, màu đen cũng không có hòa sắc và không được coi là màu, cũn…" at bounding box center [718, 457] width 624 height 169
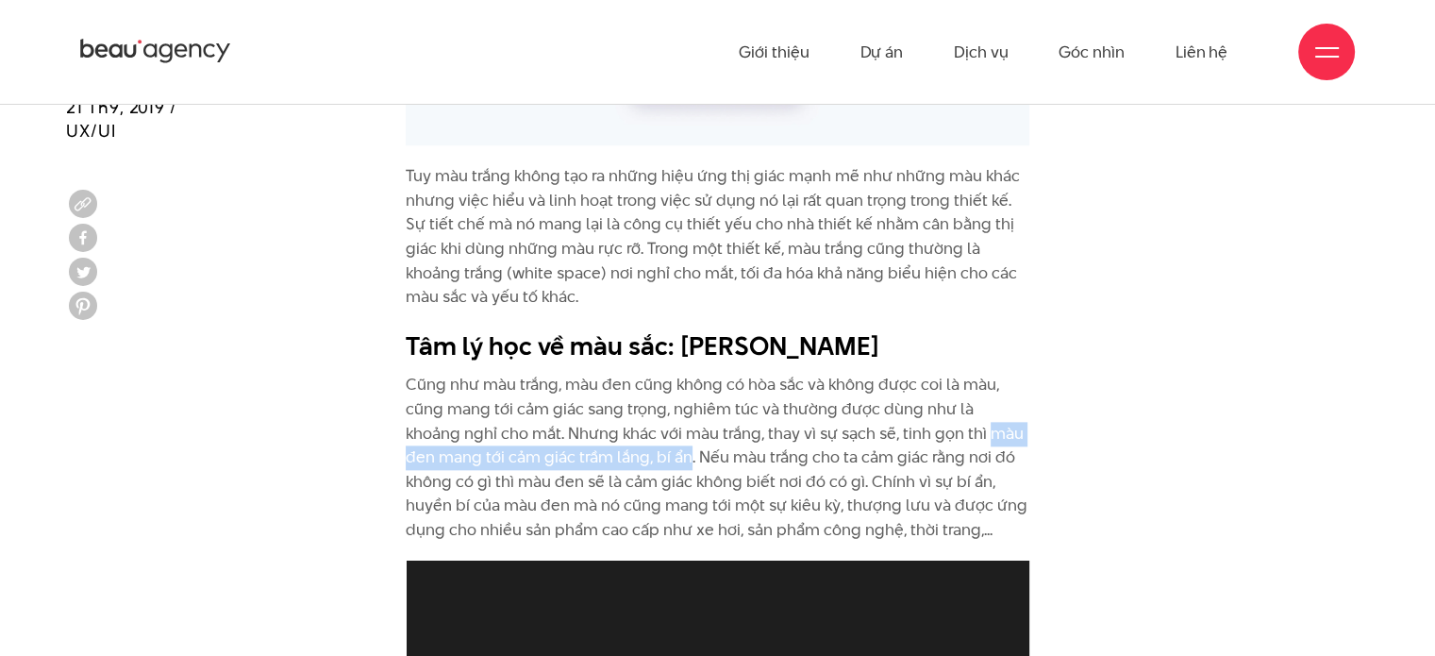
drag, startPoint x: 932, startPoint y: 359, endPoint x: 653, endPoint y: 387, distance: 280.8
click at [653, 387] on p "Cũng như màu trắng, màu đen cũng không có hòa sắc và không được coi là màu, cũn…" at bounding box center [718, 457] width 624 height 169
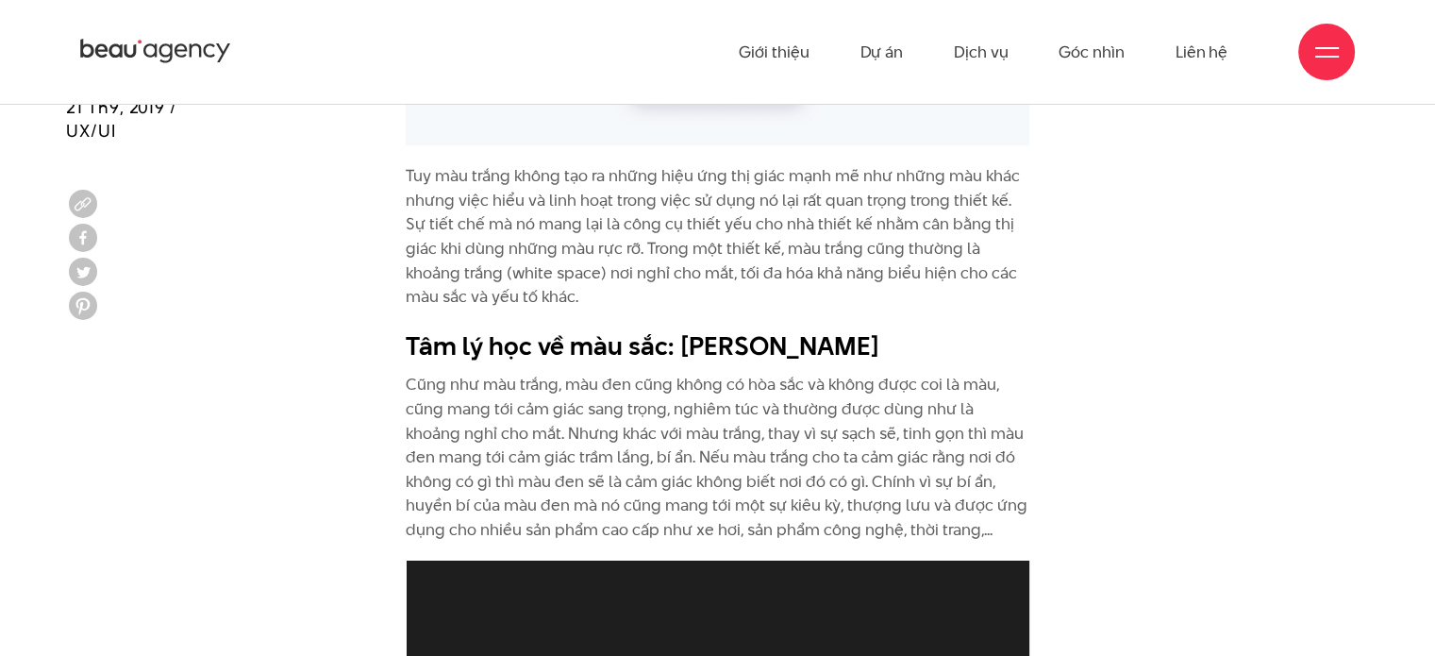
click at [752, 405] on p "Cũng như màu trắng, màu đen cũng không có hòa sắc và không được coi là màu, cũn…" at bounding box center [718, 457] width 624 height 169
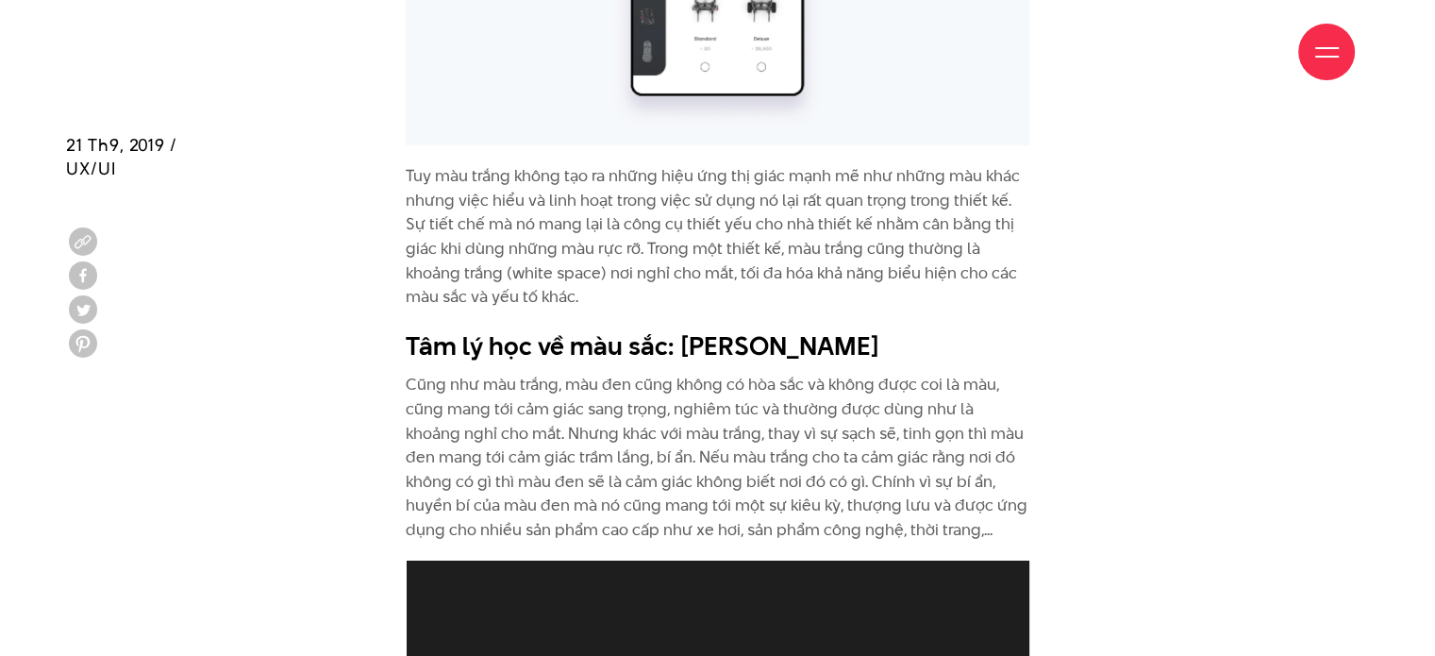
scroll to position [9423, 0]
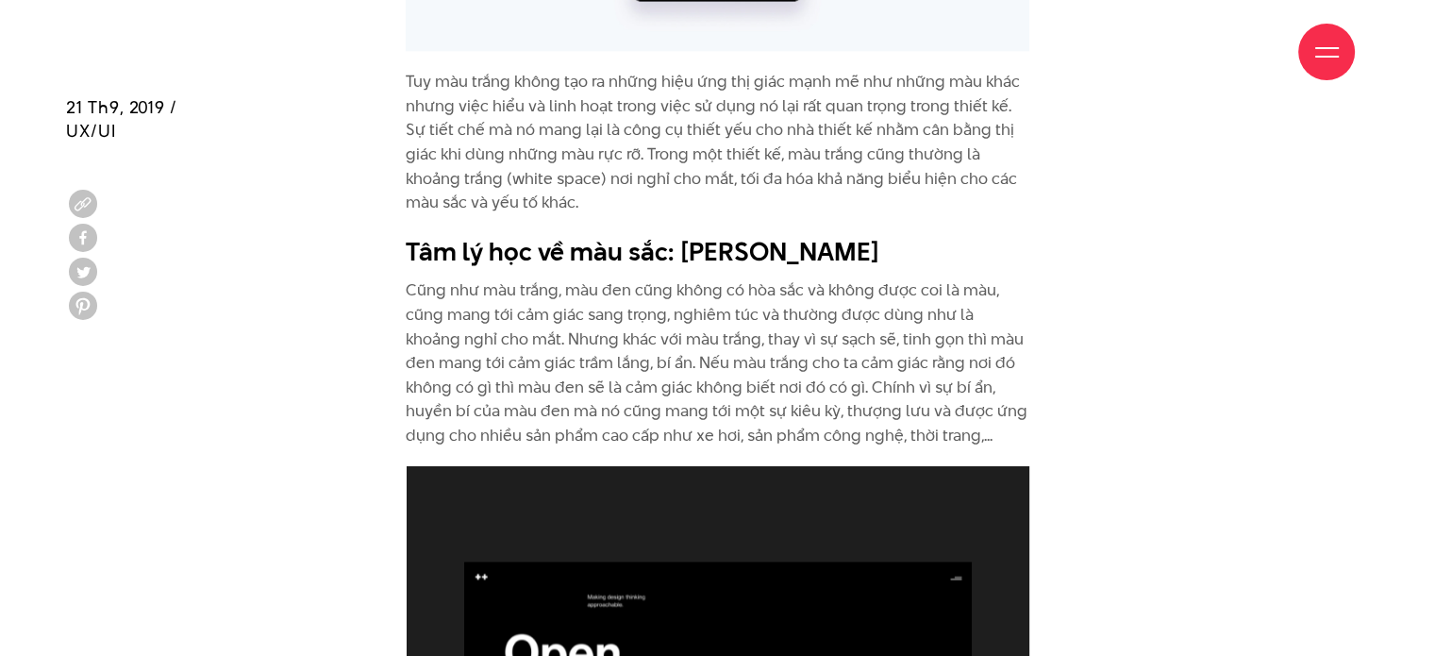
click at [775, 338] on p "Cũng như màu trắng, màu đen cũng không có hòa sắc và không được coi là màu, cũn…" at bounding box center [718, 362] width 624 height 169
drag, startPoint x: 832, startPoint y: 335, endPoint x: 922, endPoint y: 338, distance: 89.7
click at [922, 338] on p "Cũng như màu trắng, màu đen cũng không có hòa sắc và không được coi là màu, cũn…" at bounding box center [718, 362] width 624 height 169
click at [858, 340] on p "Cũng như màu trắng, màu đen cũng không có hòa sắc và không được coi là màu, cũn…" at bounding box center [718, 362] width 624 height 169
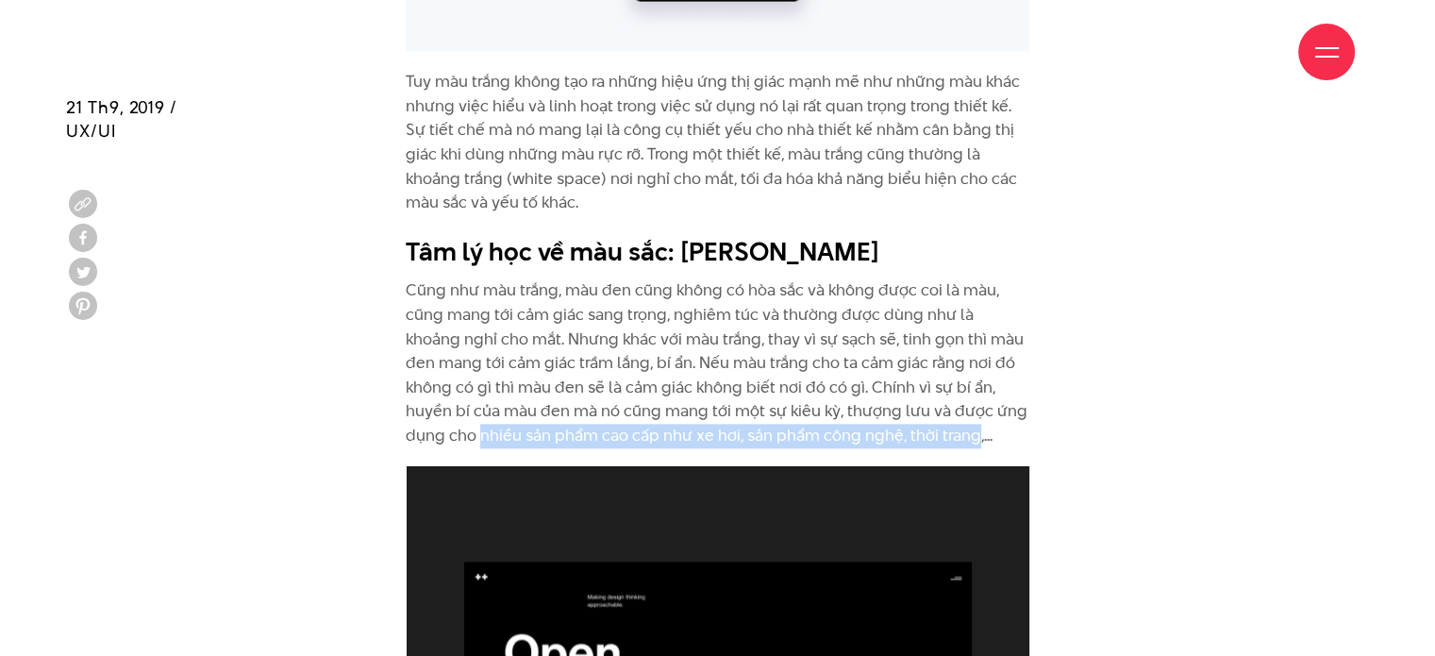
drag, startPoint x: 480, startPoint y: 365, endPoint x: 976, endPoint y: 365, distance: 495.5
click at [976, 365] on p "Cũng như màu trắng, màu đen cũng không có hòa sắc và không được coi là màu, cũn…" at bounding box center [718, 362] width 624 height 169
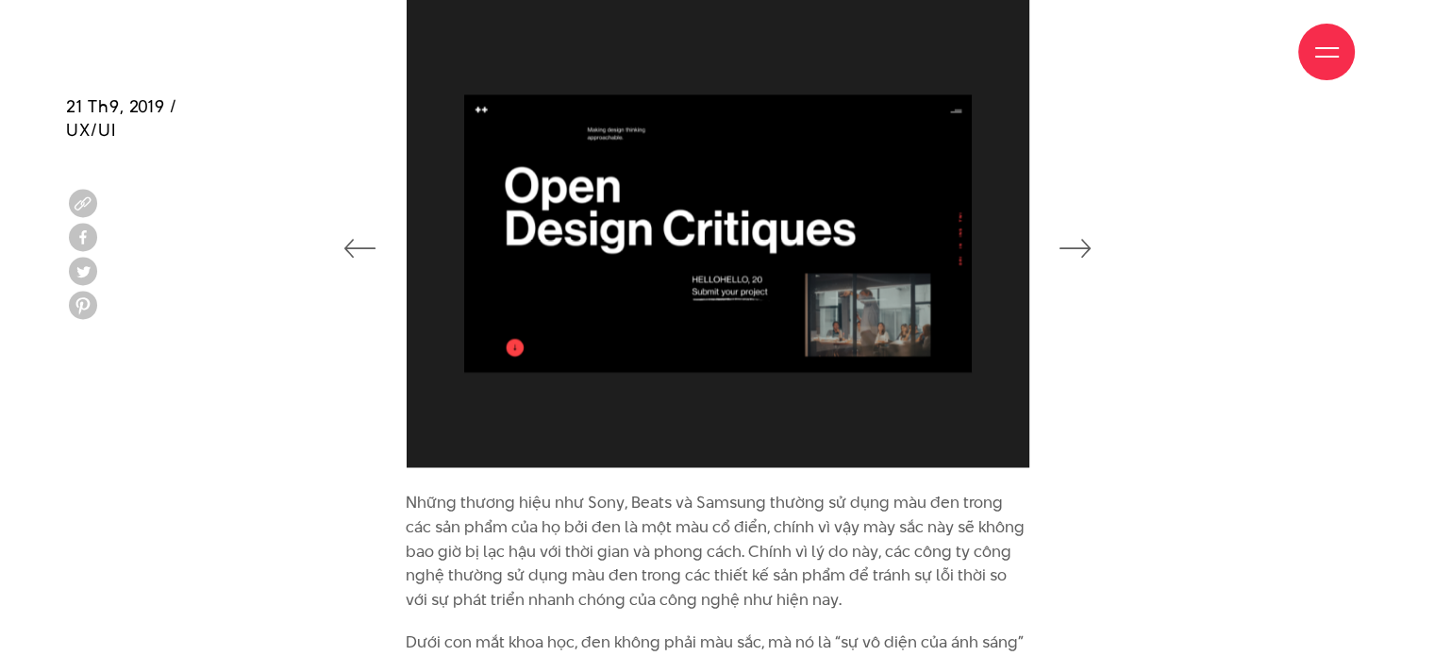
scroll to position [10084, 0]
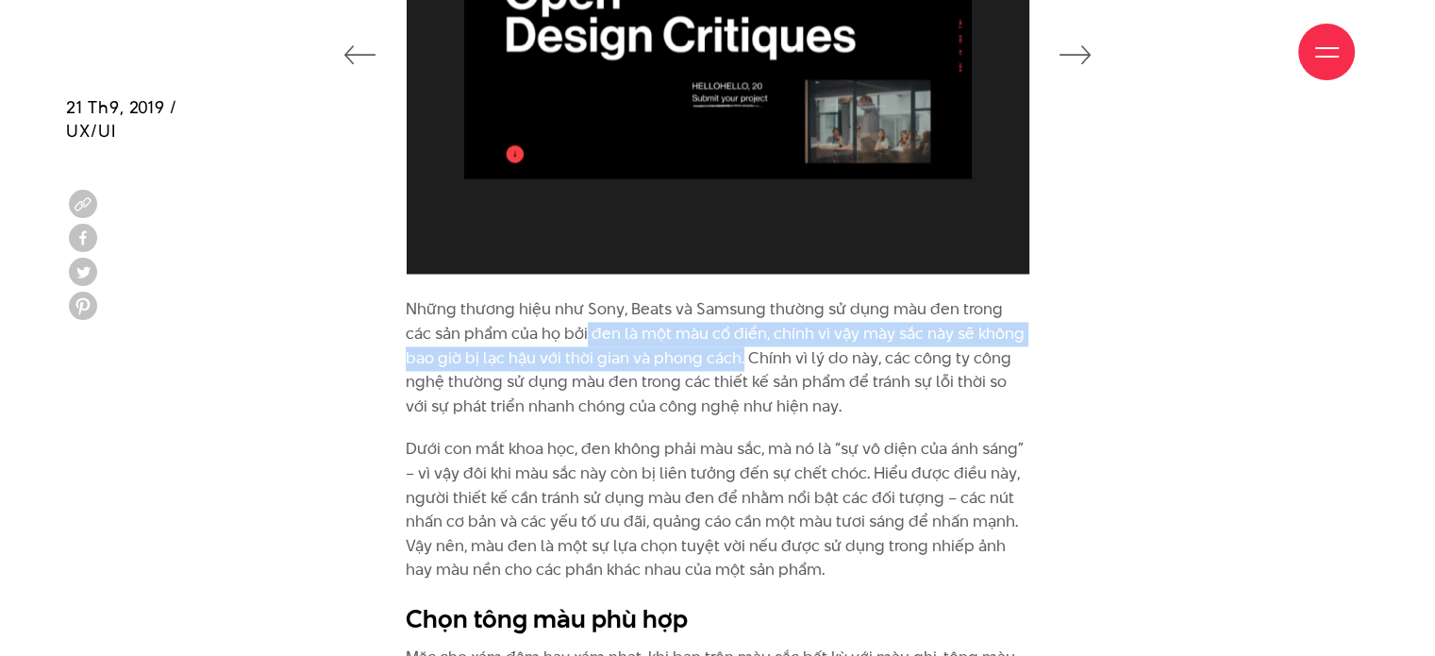
drag, startPoint x: 558, startPoint y: 260, endPoint x: 707, endPoint y: 287, distance: 151.6
click at [707, 297] on p "Những thương hiệu như Sony, Beats và Samsung thường sử dụng màu đen trong các s…" at bounding box center [718, 357] width 624 height 121
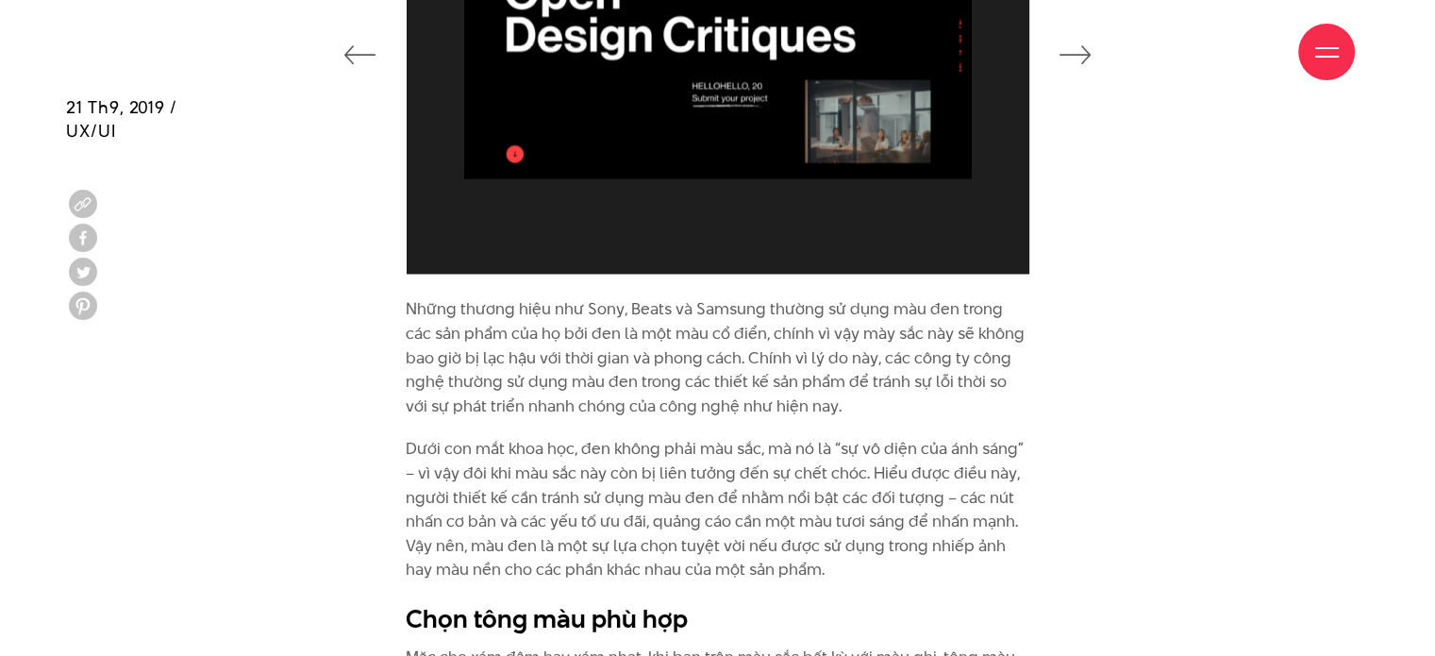
click at [811, 304] on p "Những thương hiệu như Sony, Beats và Samsung thường sử dụng màu đen trong các s…" at bounding box center [718, 357] width 624 height 121
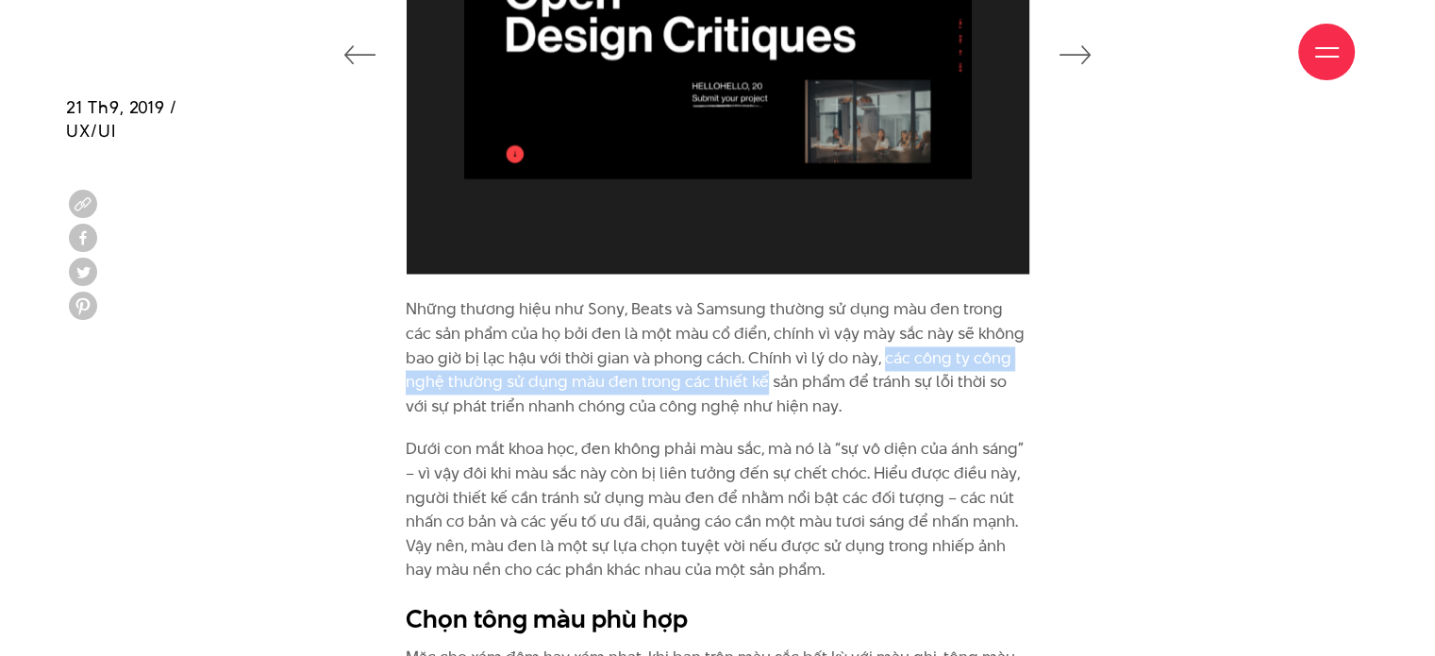
drag, startPoint x: 846, startPoint y: 286, endPoint x: 720, endPoint y: 311, distance: 128.1
click at [720, 311] on p "Những thương hiệu như Sony, Beats và Samsung thường sử dụng màu đen trong các s…" at bounding box center [718, 357] width 624 height 121
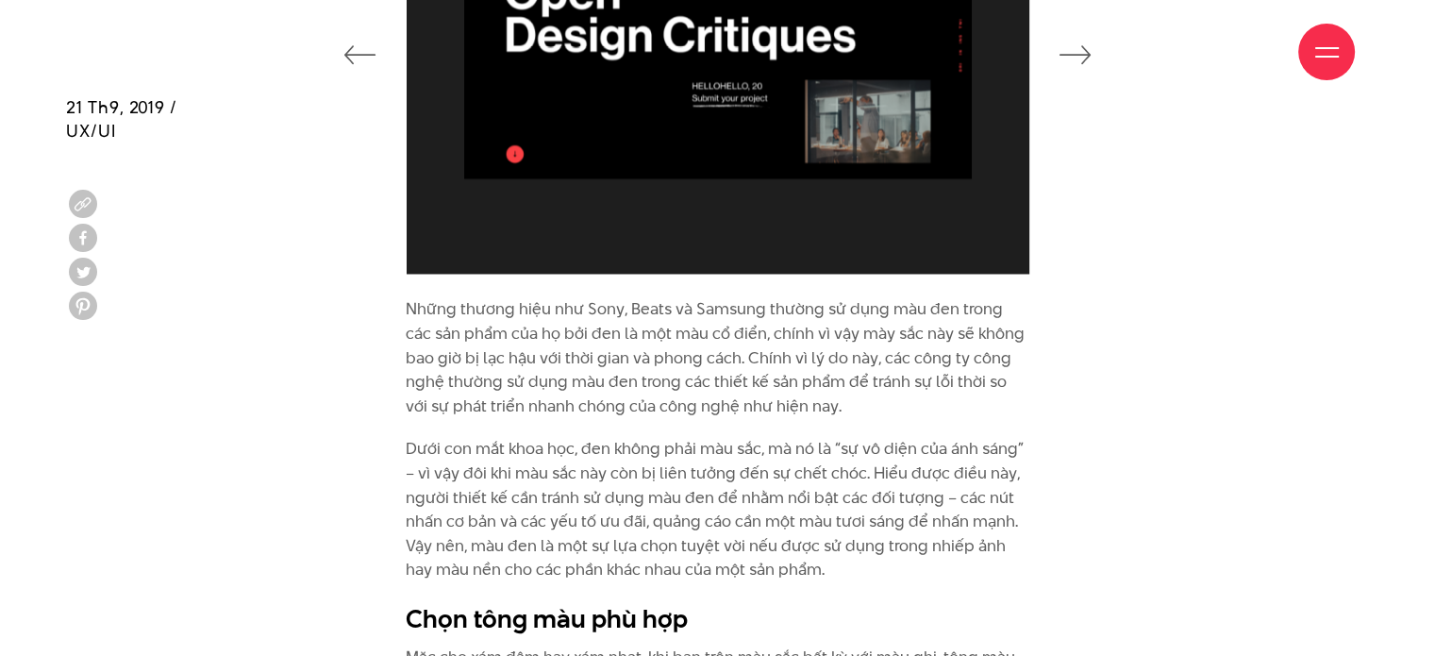
click at [631, 437] on p "Dưới con mắt khoa học, đen không phải màu sắc, mà nó là “sự vô diện của ánh sán…" at bounding box center [718, 509] width 624 height 145
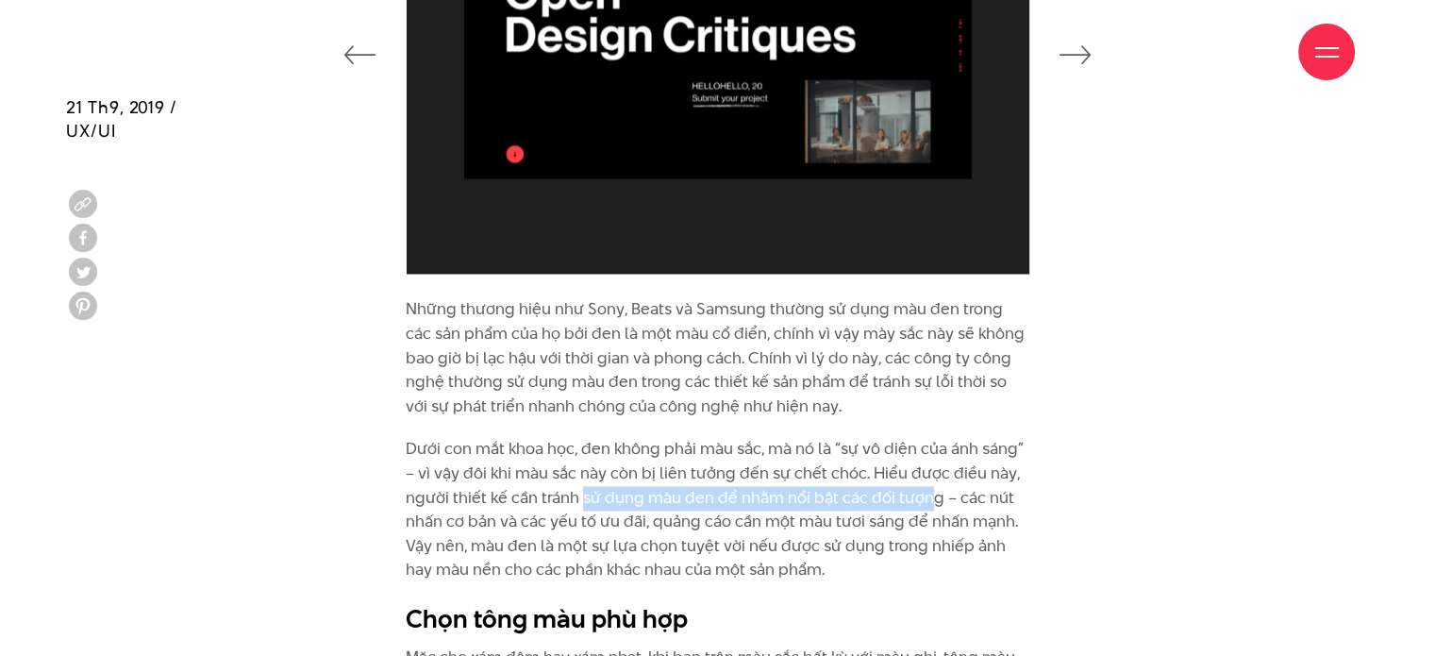
drag, startPoint x: 581, startPoint y: 427, endPoint x: 929, endPoint y: 425, distance: 347.3
click at [929, 437] on p "Dưới con mắt khoa học, đen không phải màu sắc, mà nó là “sự vô diện của ánh sán…" at bounding box center [718, 509] width 624 height 145
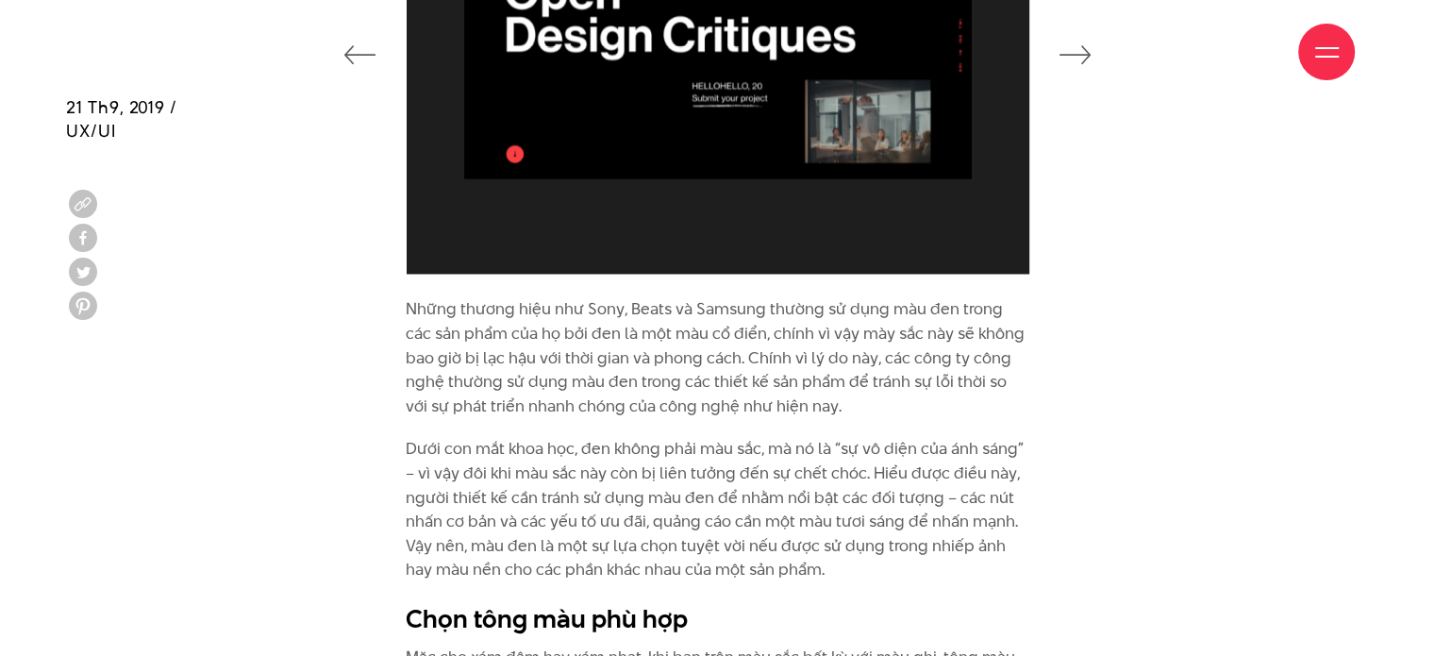
click at [880, 475] on p "Dưới con mắt khoa học, đen không phải màu sắc, mà nó là “sự vô diện của ánh sán…" at bounding box center [718, 509] width 624 height 145
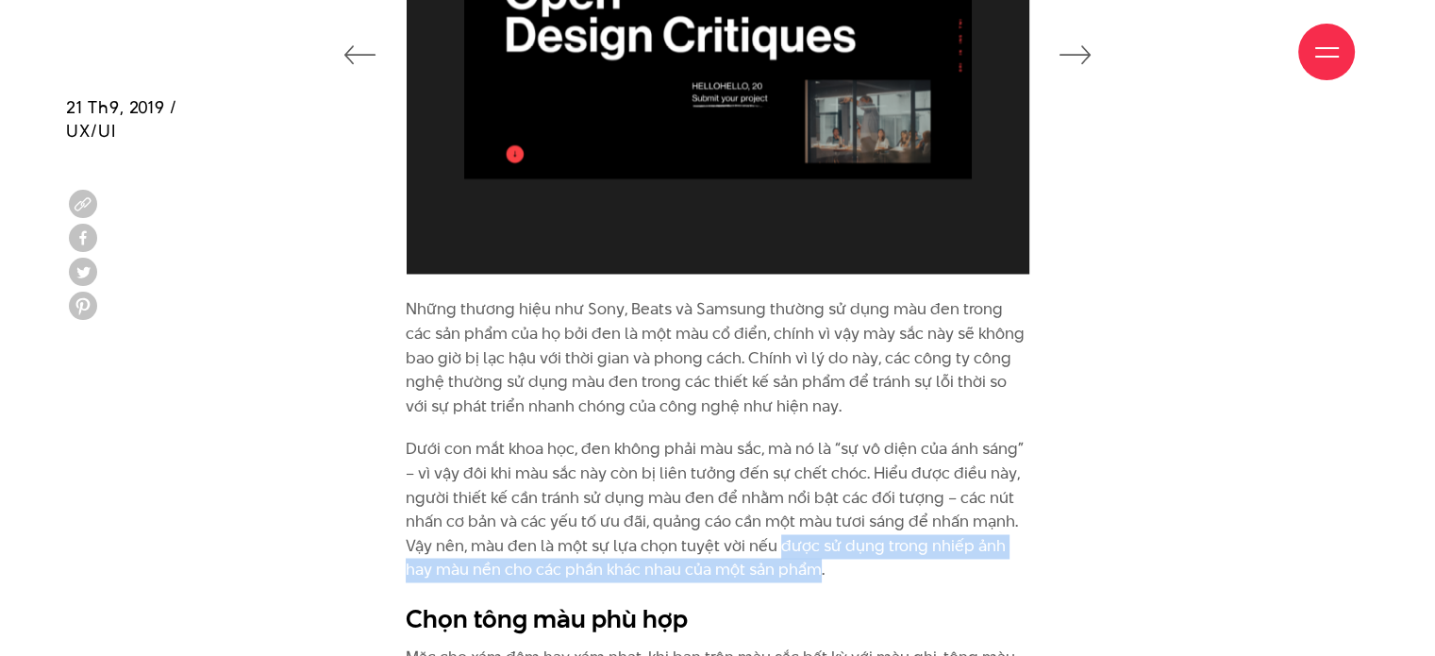
drag, startPoint x: 778, startPoint y: 474, endPoint x: 819, endPoint y: 496, distance: 47.3
click at [819, 496] on p "Dưới con mắt khoa học, đen không phải màu sắc, mà nó là “sự vô diện của ánh sán…" at bounding box center [718, 509] width 624 height 145
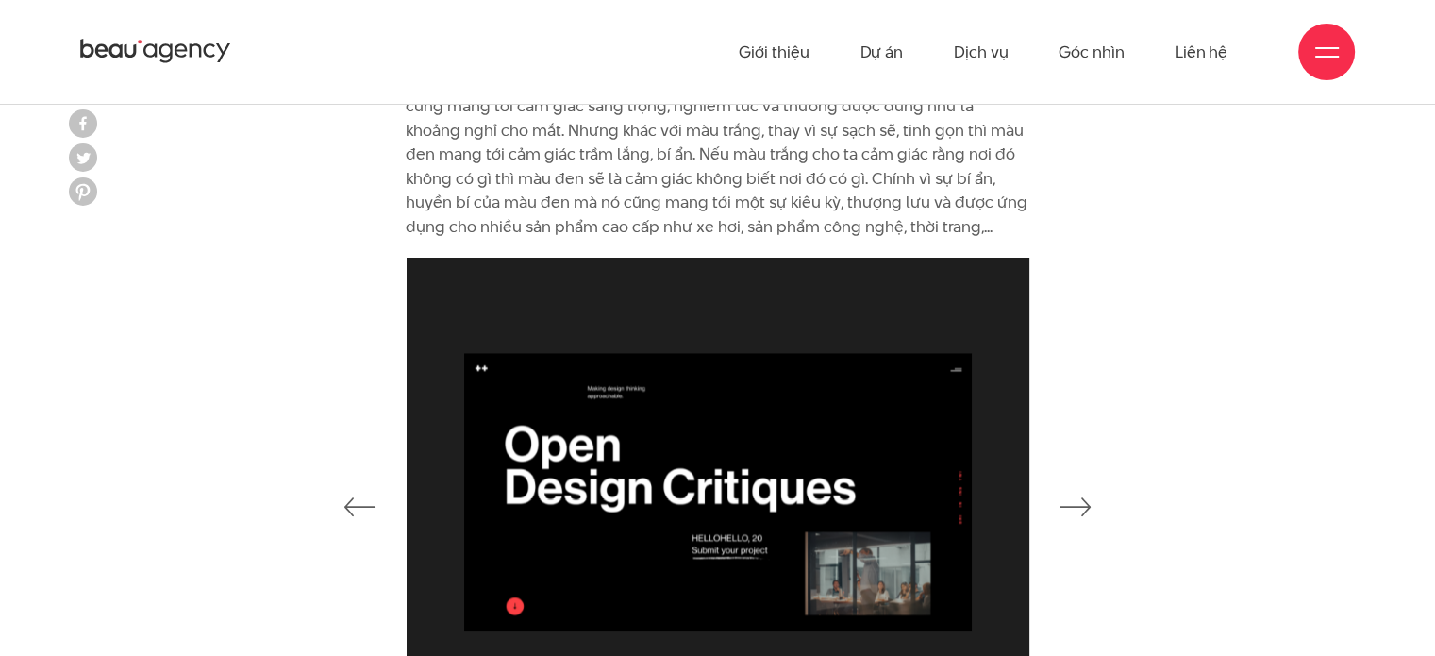
scroll to position [9706, 0]
